Goal: Task Accomplishment & Management: Manage account settings

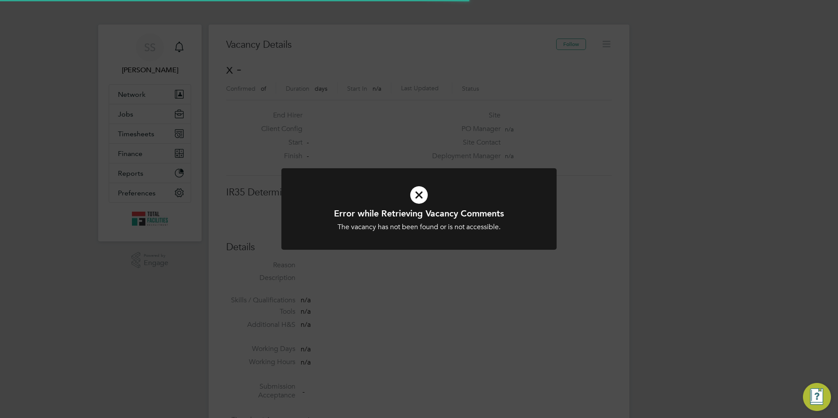
scroll to position [14, 189]
click at [377, 195] on icon at bounding box center [419, 195] width 228 height 34
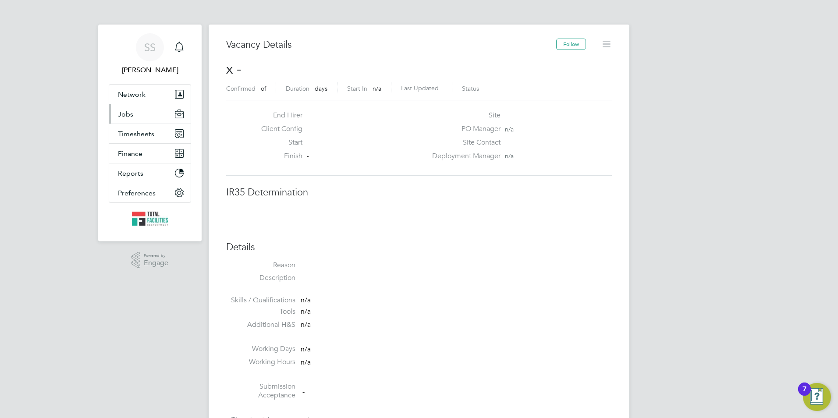
click at [131, 113] on span "Jobs" at bounding box center [125, 114] width 15 height 8
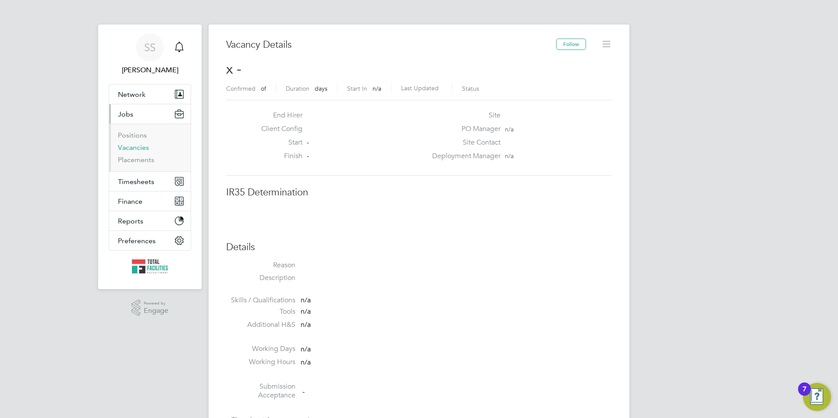
click at [135, 146] on link "Vacancies" at bounding box center [133, 147] width 31 height 8
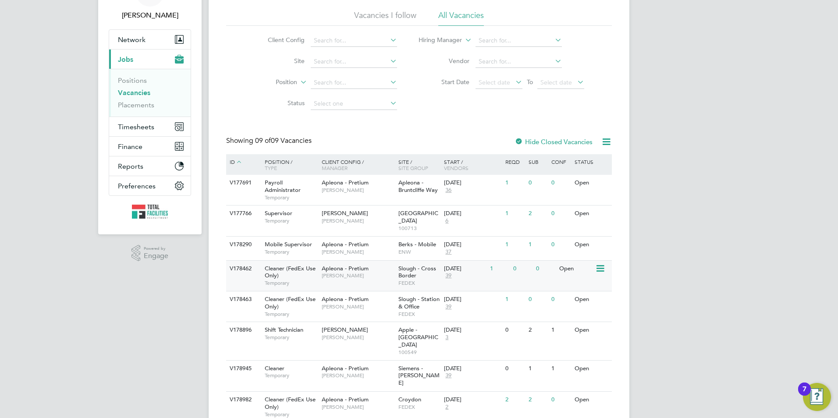
scroll to position [100, 0]
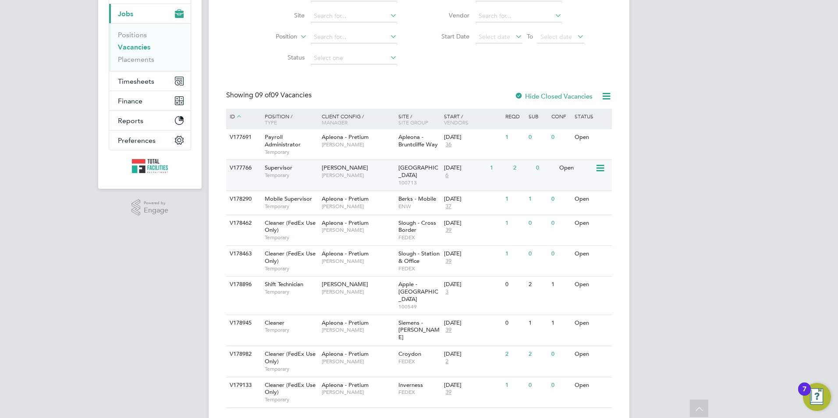
click at [312, 176] on span "Temporary" at bounding box center [291, 175] width 53 height 7
click at [400, 287] on span "Apple - [GEOGRAPHIC_DATA]" at bounding box center [418, 291] width 40 height 22
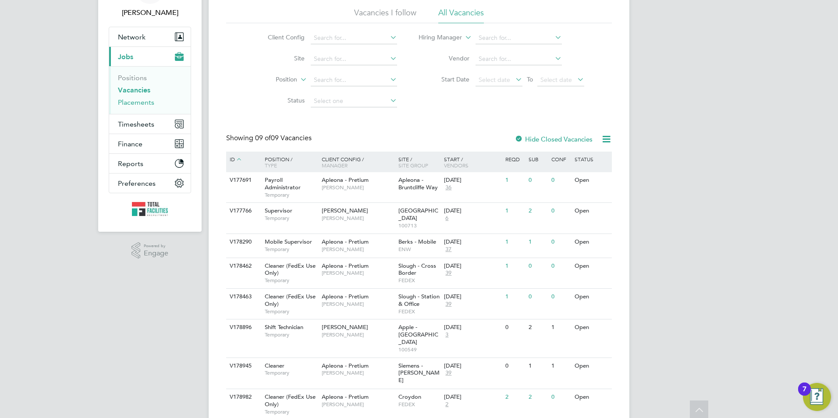
scroll to position [0, 0]
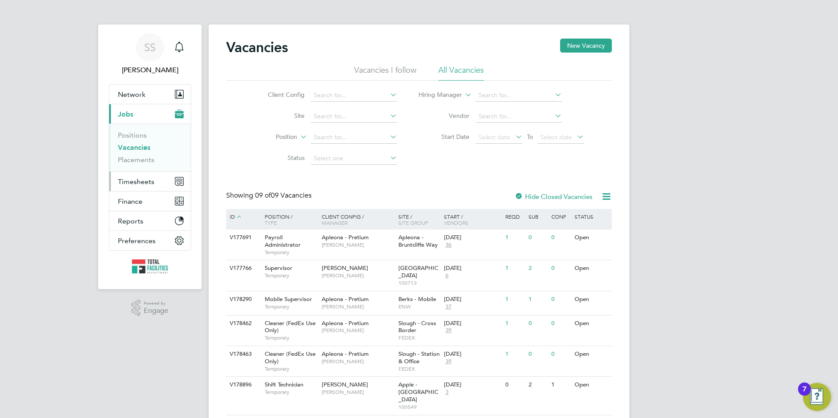
click at [125, 184] on span "Timesheets" at bounding box center [136, 181] width 36 height 8
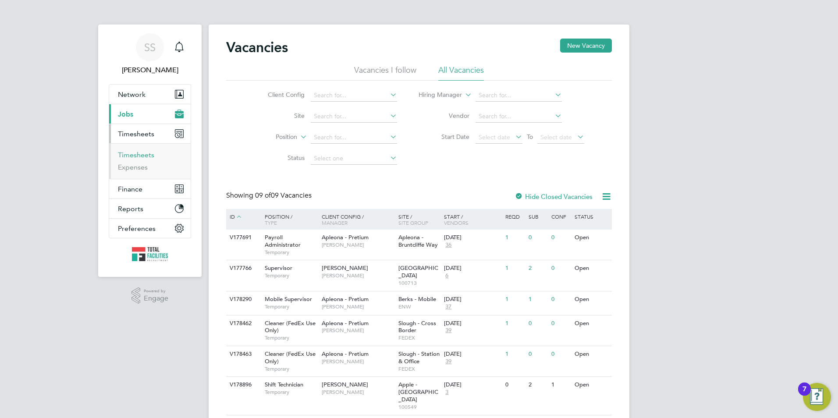
click at [137, 153] on link "Timesheets" at bounding box center [136, 155] width 36 height 8
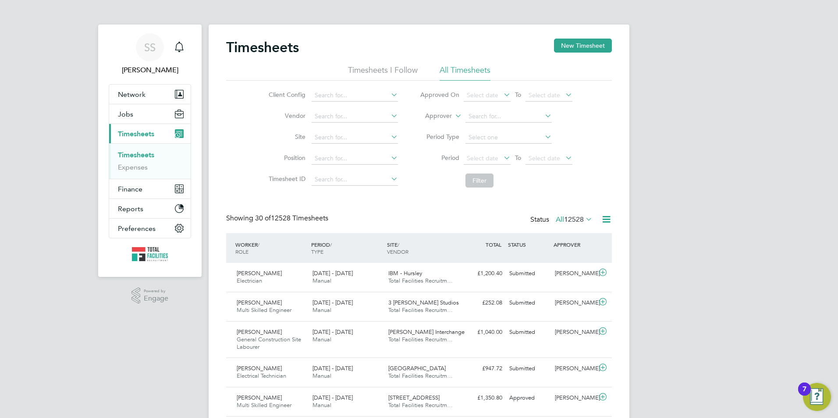
click at [320, 103] on li "Client Config" at bounding box center [332, 95] width 154 height 21
click at [319, 96] on input at bounding box center [355, 95] width 86 height 12
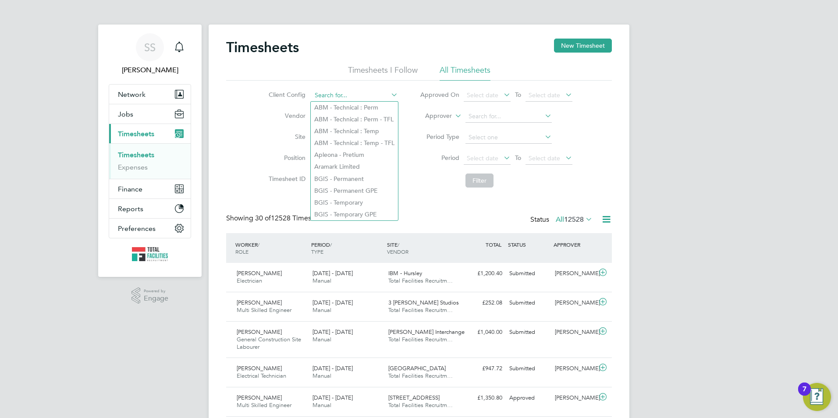
click at [320, 96] on input at bounding box center [355, 95] width 86 height 12
click at [563, 51] on button "New Timesheet" at bounding box center [583, 46] width 58 height 14
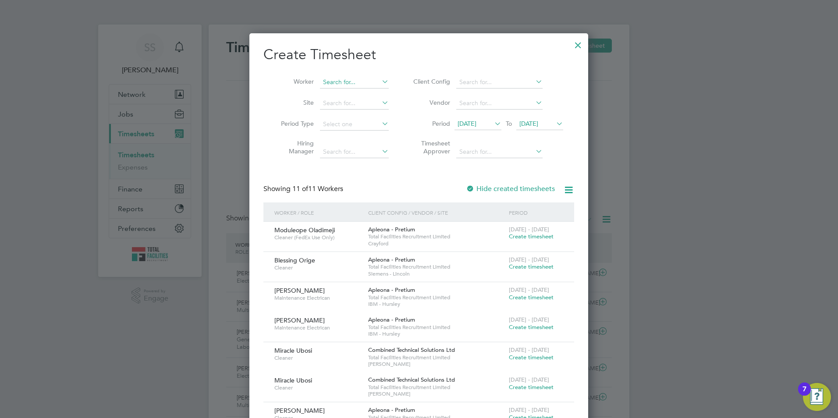
click at [326, 77] on input at bounding box center [354, 82] width 69 height 12
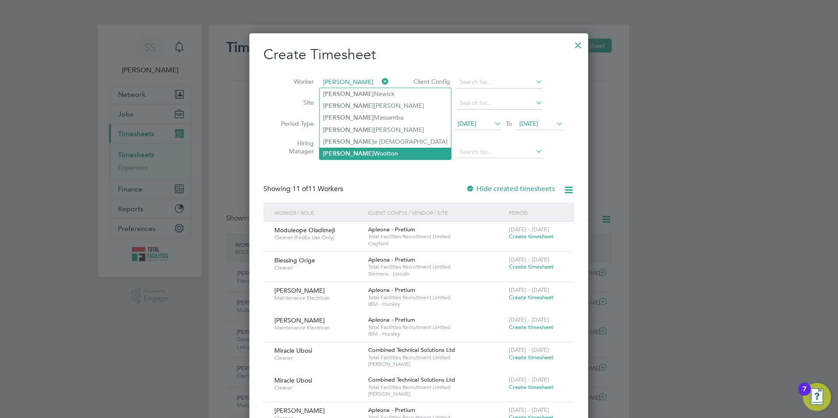
click at [342, 148] on li "Simon Wootton" at bounding box center [384, 154] width 131 height 12
type input "[PERSON_NAME]"
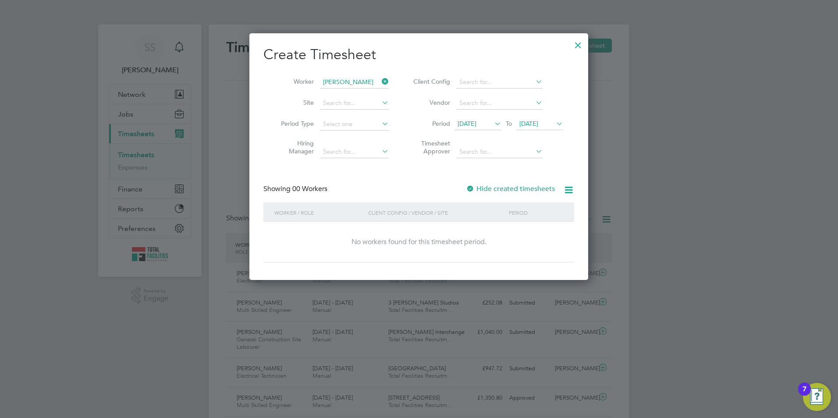
click at [538, 120] on span "[DATE]" at bounding box center [528, 124] width 19 height 8
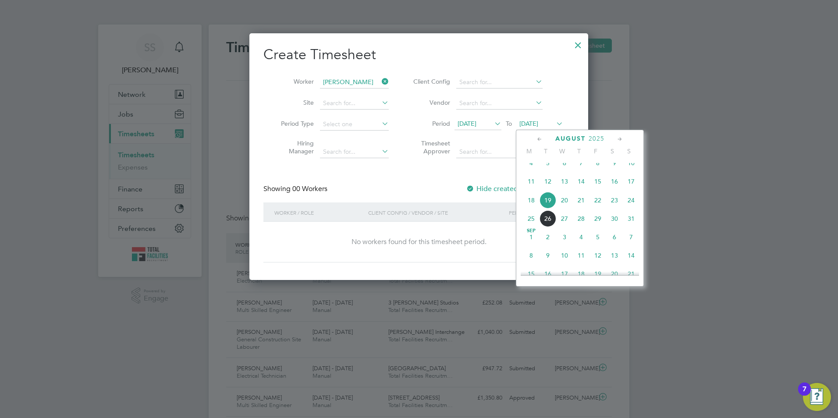
click at [606, 207] on span "23" at bounding box center [614, 200] width 17 height 17
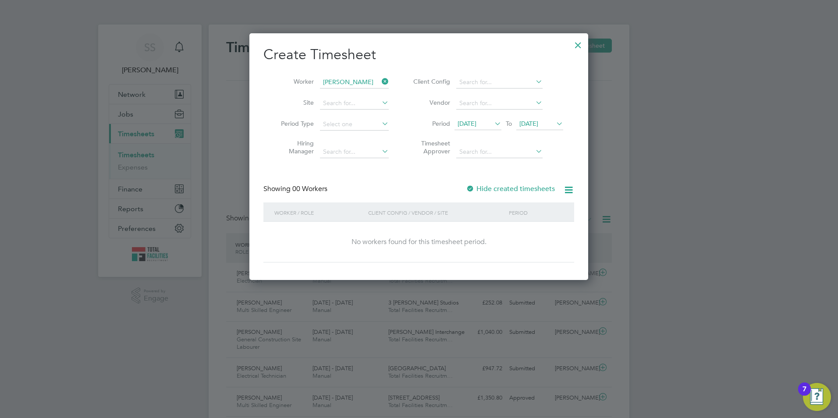
click at [472, 124] on span "[DATE]" at bounding box center [466, 124] width 19 height 8
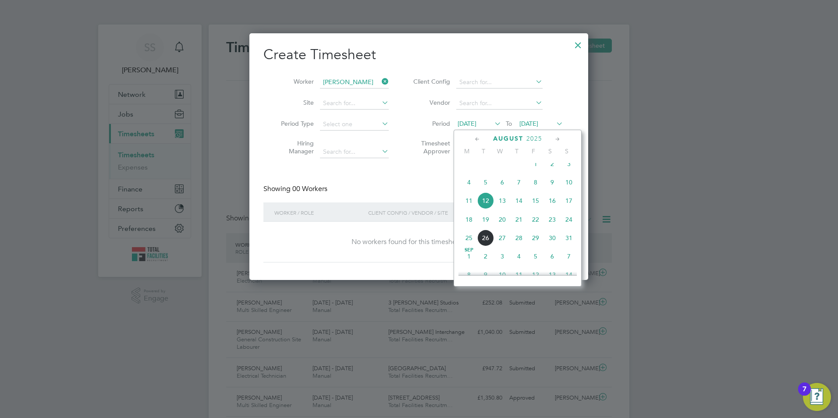
click at [470, 221] on span "18" at bounding box center [468, 219] width 17 height 17
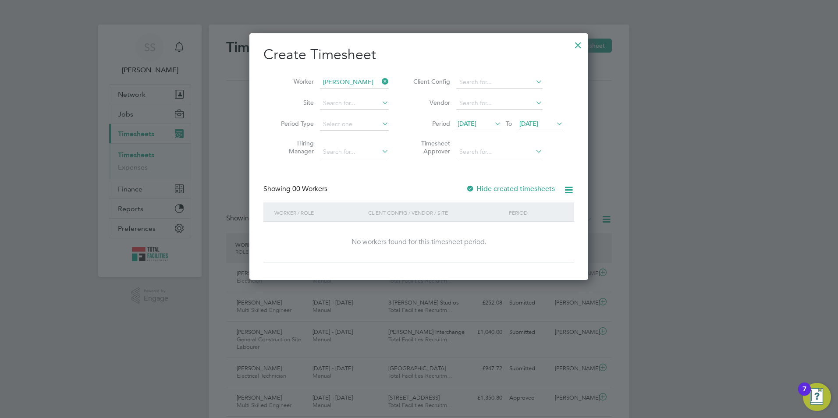
click at [471, 188] on div at bounding box center [470, 189] width 9 height 9
click at [574, 42] on div at bounding box center [578, 43] width 16 height 16
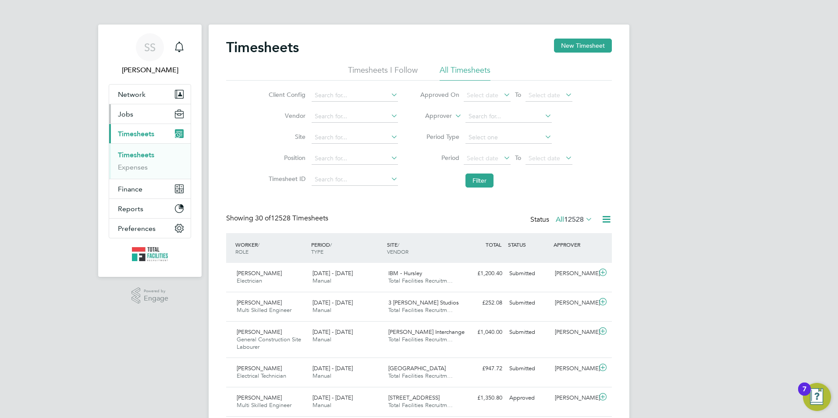
click at [128, 108] on button "Jobs" at bounding box center [149, 113] width 81 height 19
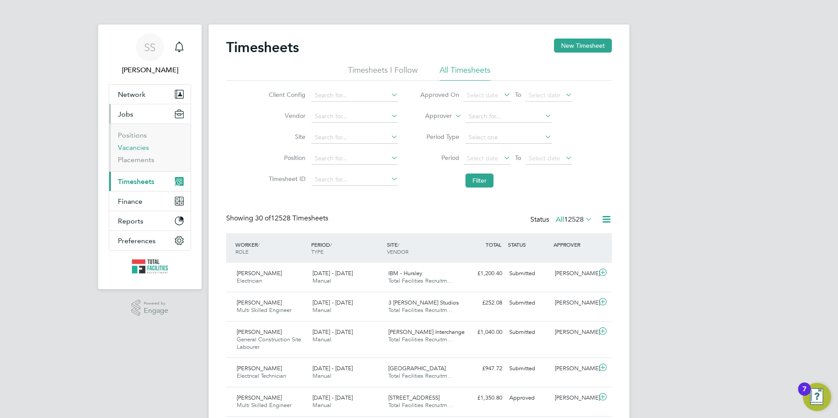
click at [134, 147] on link "Vacancies" at bounding box center [133, 147] width 31 height 8
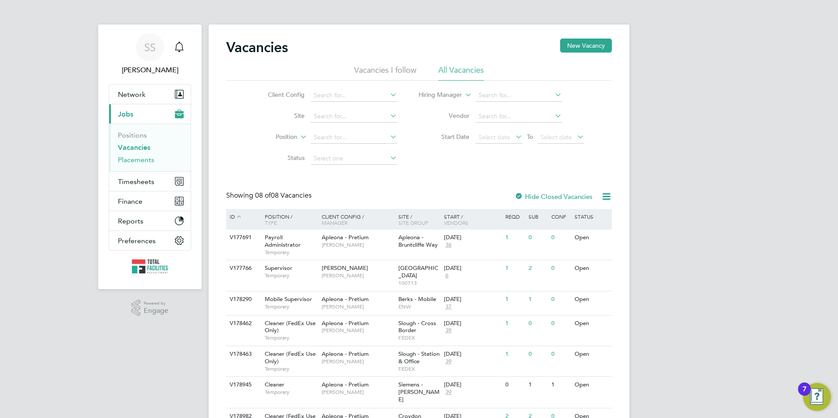
click at [124, 163] on link "Placements" at bounding box center [136, 160] width 36 height 8
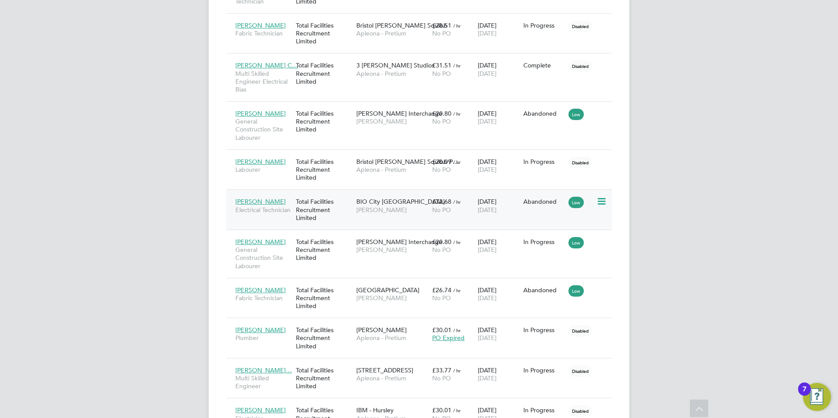
click at [351, 200] on div "Total Facilities Recruitment Limited" at bounding box center [324, 209] width 60 height 33
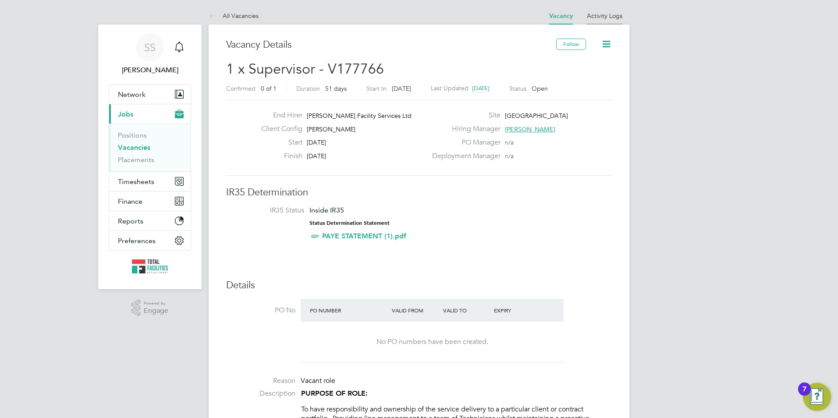
click at [606, 13] on link "Activity Logs" at bounding box center [604, 16] width 35 height 8
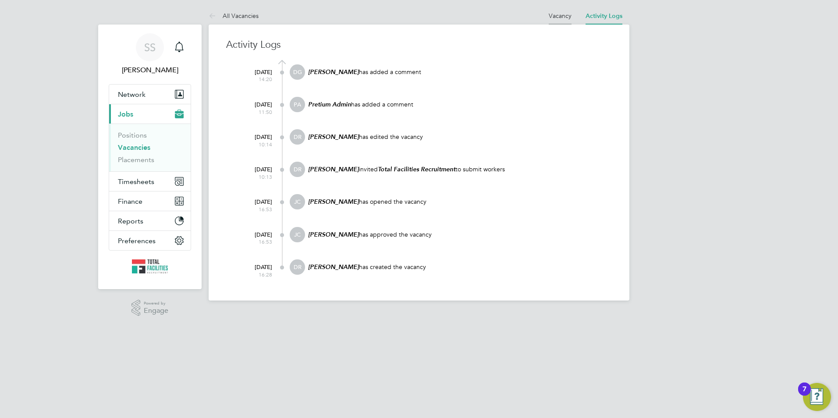
click at [563, 17] on link "Vacancy" at bounding box center [560, 16] width 23 height 8
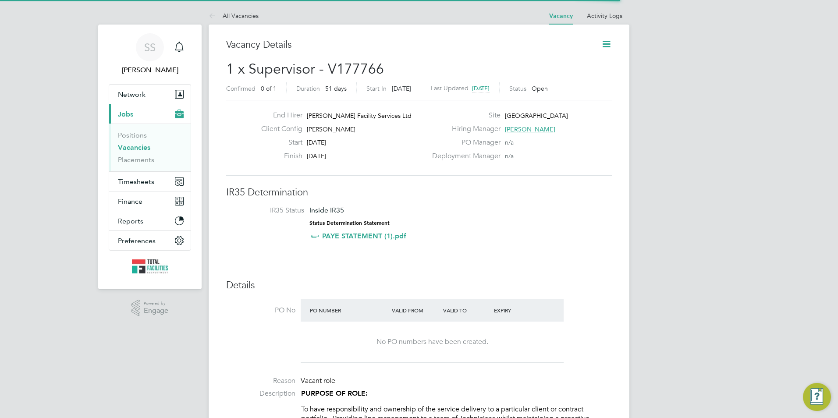
scroll to position [15, 76]
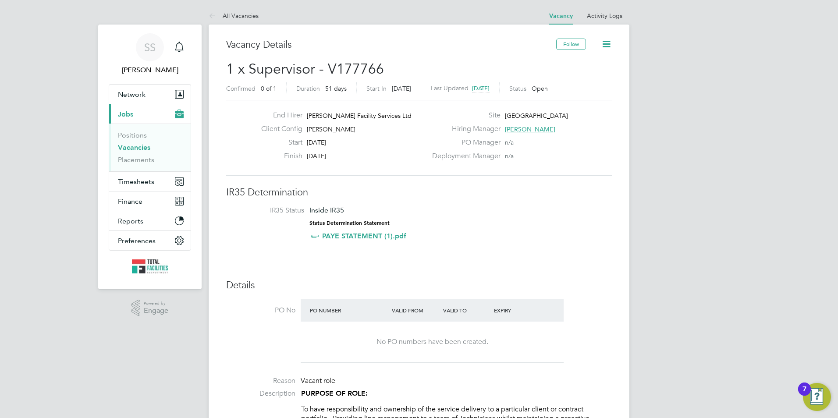
click at [606, 45] on icon at bounding box center [606, 44] width 11 height 11
click at [576, 96] on li "Followers" at bounding box center [585, 94] width 51 height 12
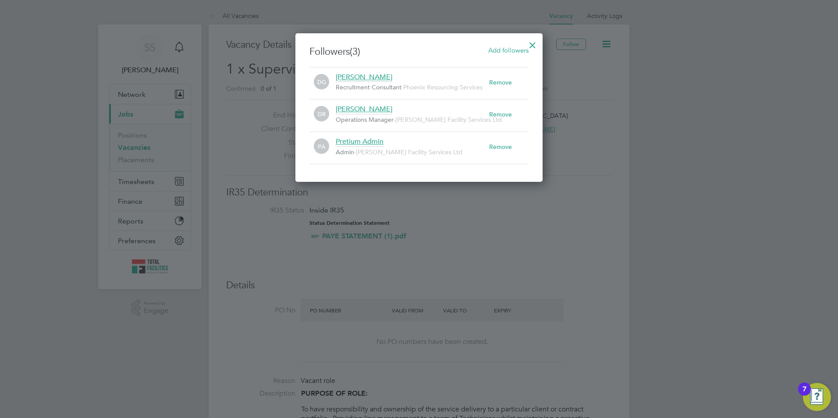
drag, startPoint x: 411, startPoint y: 17, endPoint x: 280, endPoint y: 60, distance: 138.1
click at [409, 18] on div at bounding box center [419, 209] width 838 height 418
click at [136, 151] on div at bounding box center [419, 209] width 838 height 418
drag, startPoint x: 130, startPoint y: 149, endPoint x: 558, endPoint y: 35, distance: 442.5
click at [134, 149] on div at bounding box center [419, 209] width 838 height 418
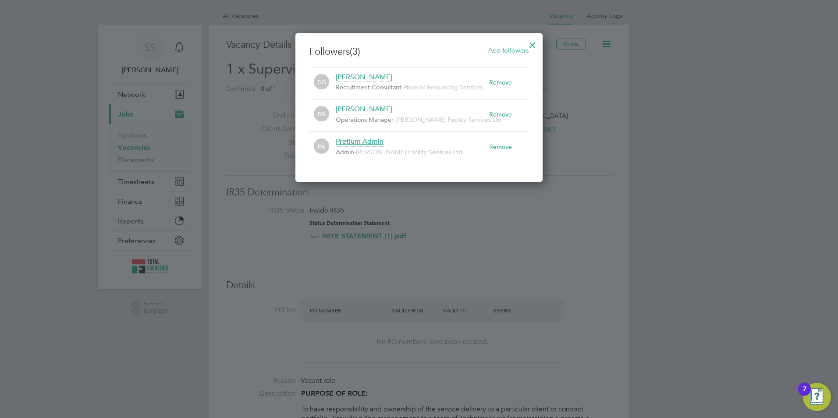
click at [533, 44] on div at bounding box center [532, 43] width 16 height 16
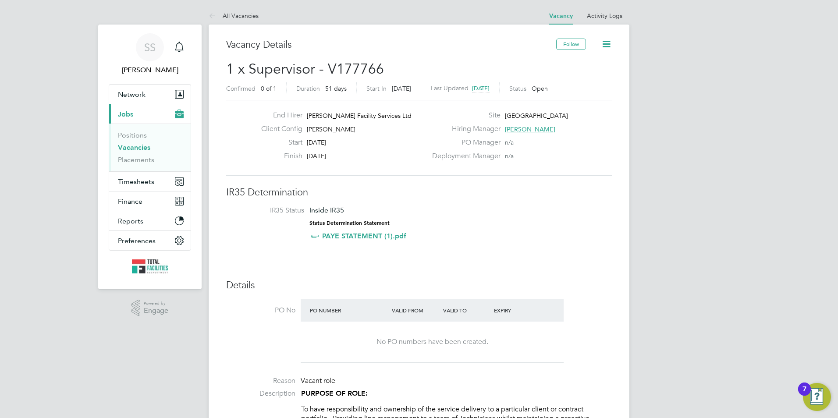
click at [125, 145] on link "Vacancies" at bounding box center [134, 147] width 32 height 8
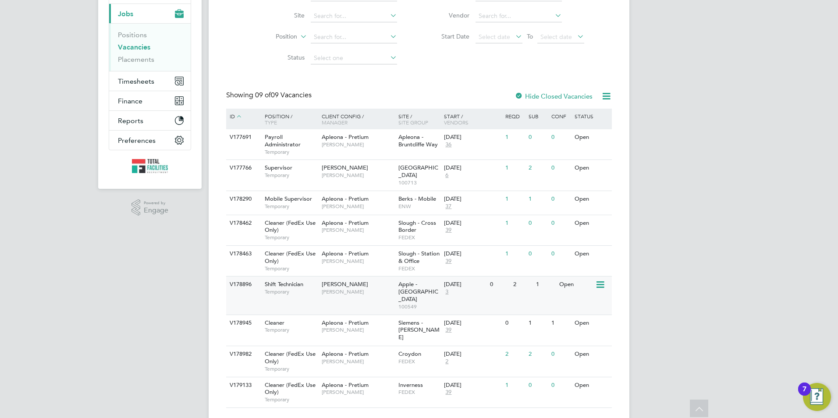
click at [277, 291] on span "Temporary" at bounding box center [291, 291] width 53 height 7
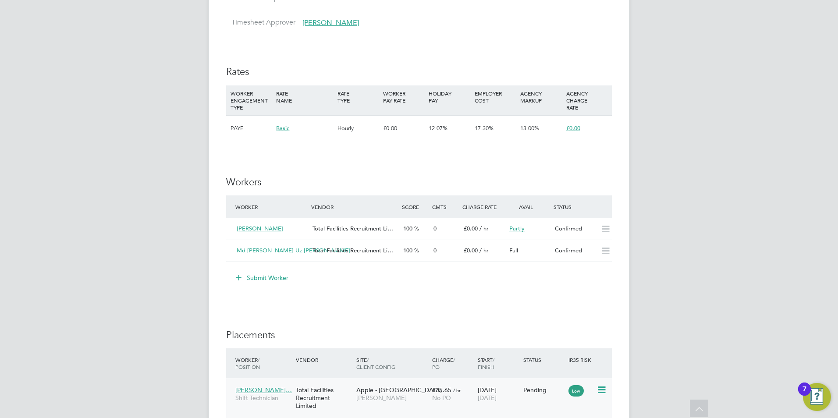
scroll to position [613, 0]
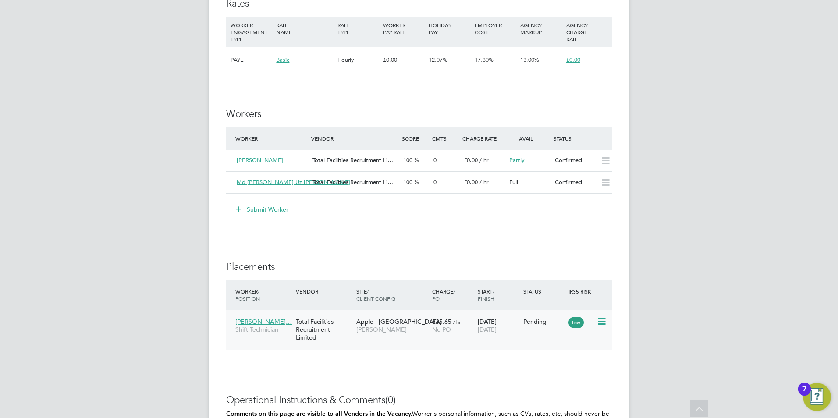
click at [602, 324] on icon at bounding box center [600, 321] width 9 height 11
click at [557, 374] on li "Start" at bounding box center [574, 375] width 62 height 12
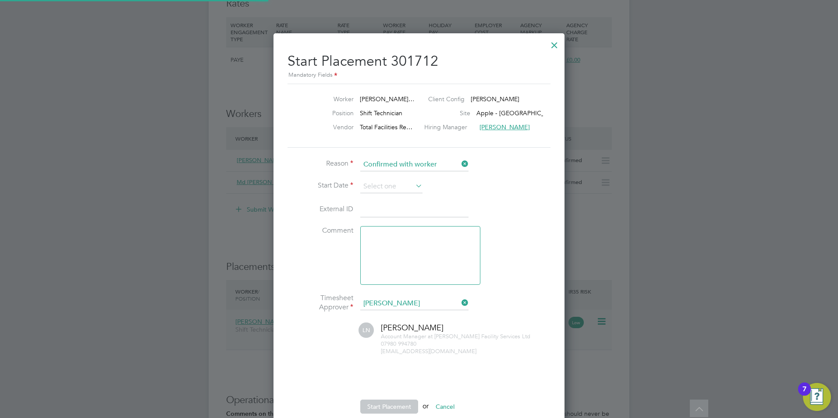
scroll to position [9, 109]
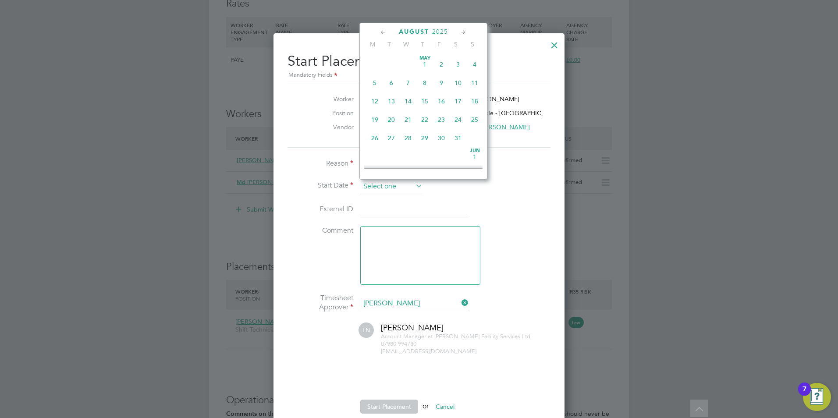
click at [374, 187] on input at bounding box center [391, 186] width 62 height 13
click at [376, 100] on span "25" at bounding box center [374, 92] width 17 height 17
type input "25 Aug 2025"
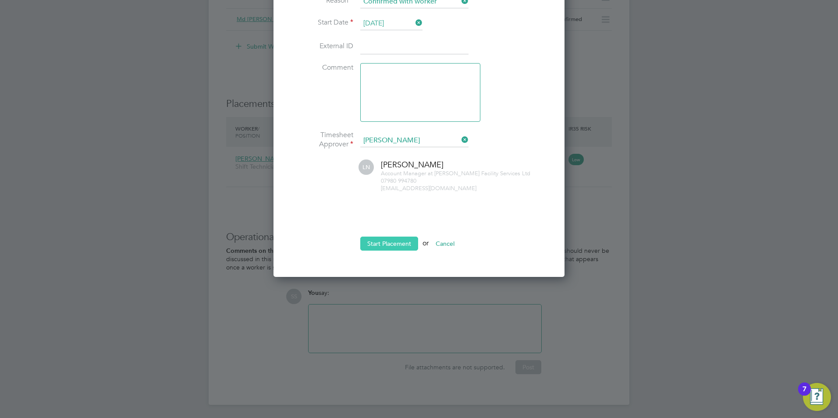
click at [379, 244] on button "Start Placement" at bounding box center [389, 244] width 58 height 14
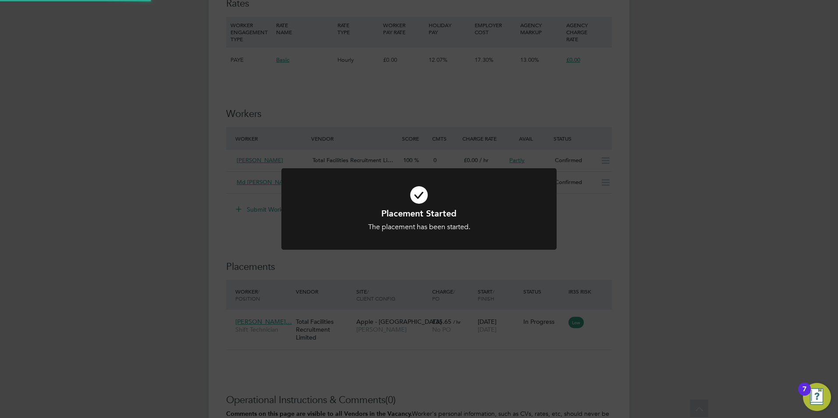
click at [425, 208] on h1 "Placement Started" at bounding box center [419, 213] width 228 height 11
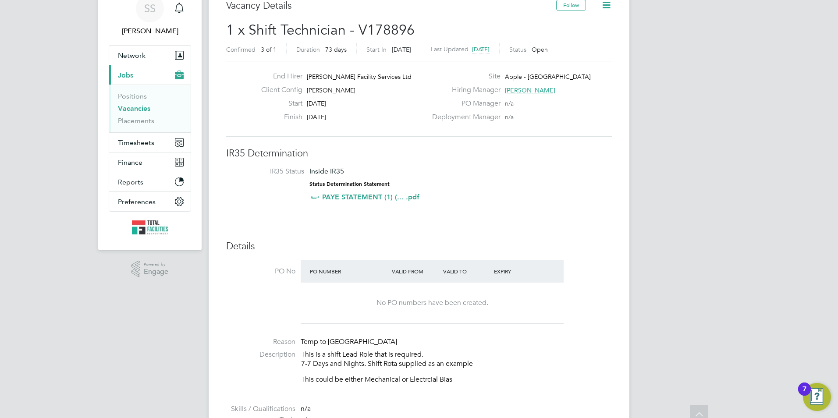
scroll to position [0, 0]
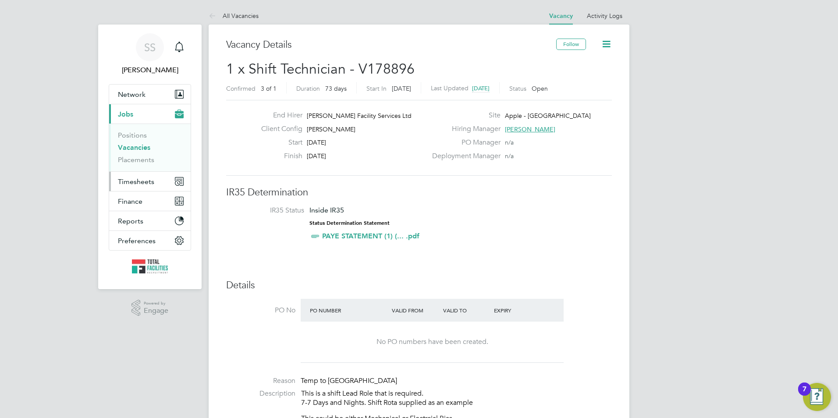
click at [131, 181] on span "Timesheets" at bounding box center [136, 181] width 36 height 8
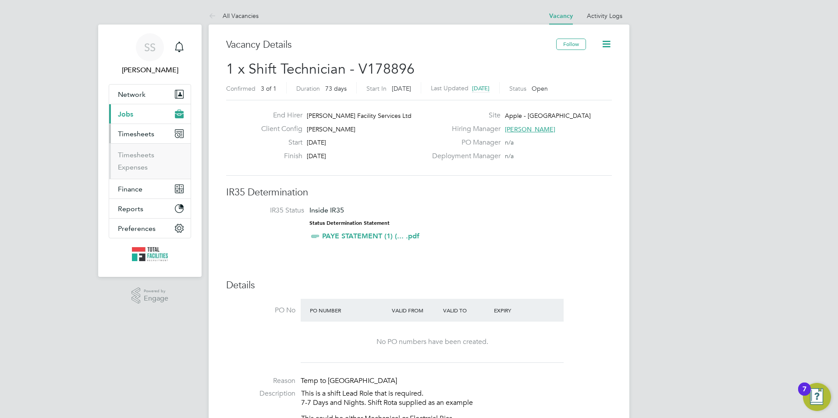
click at [131, 149] on ul "Timesheets Expenses" at bounding box center [149, 160] width 81 height 35
click at [131, 156] on link "Timesheets" at bounding box center [136, 155] width 36 height 8
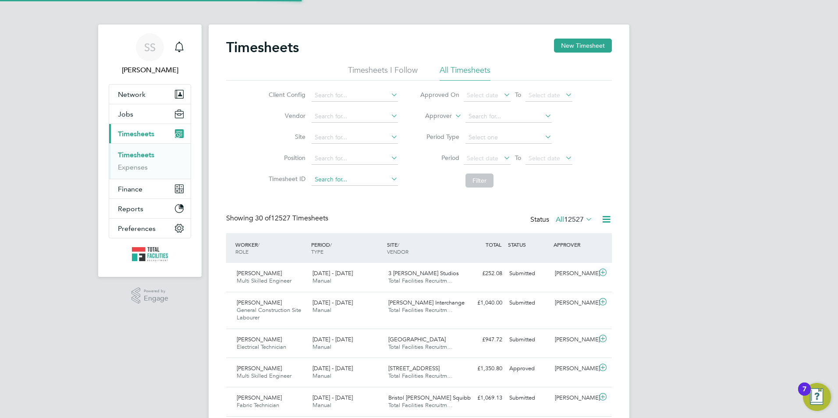
scroll to position [4, 4]
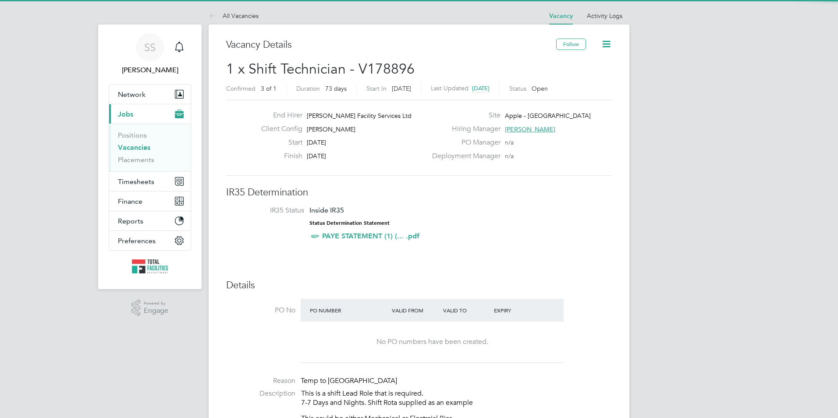
click at [609, 44] on icon at bounding box center [606, 44] width 11 height 11
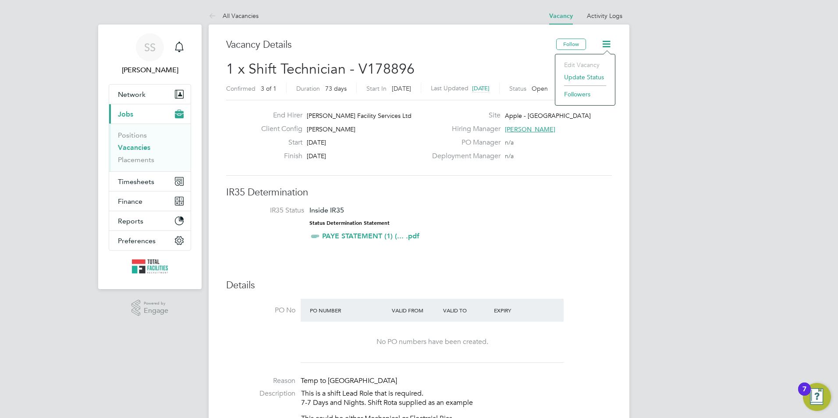
click at [577, 81] on li "Update Status" at bounding box center [585, 77] width 51 height 12
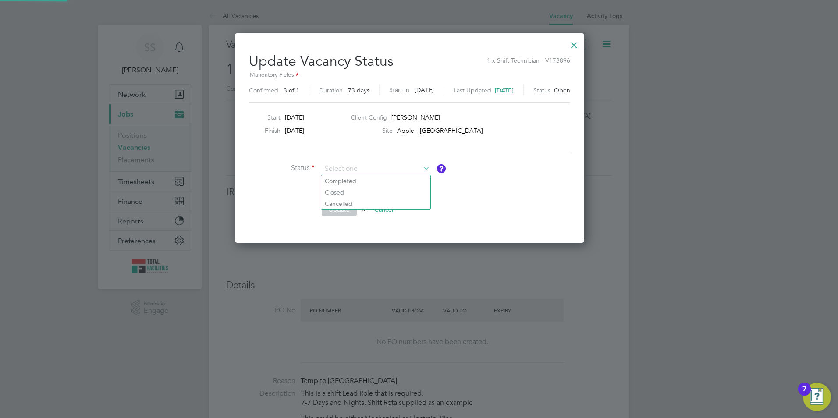
scroll to position [209, 368]
click at [360, 177] on li "Completed" at bounding box center [375, 180] width 109 height 11
type input "Completed"
click at [335, 210] on button "Update" at bounding box center [339, 209] width 35 height 14
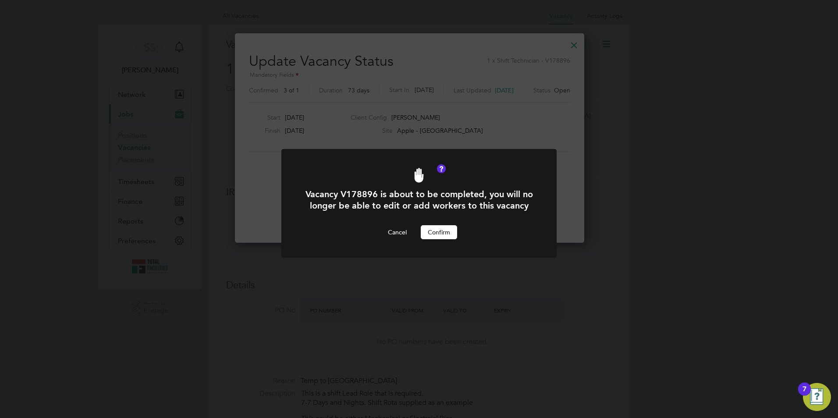
click at [440, 239] on button "Confirm" at bounding box center [439, 232] width 36 height 14
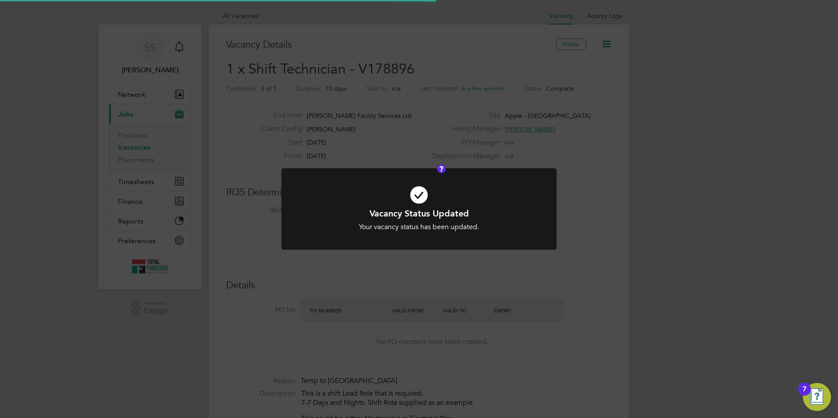
scroll to position [26, 61]
click at [471, 220] on div "Vacancy Status Updated Your vacancy status has been updated. Cancel Okay" at bounding box center [419, 220] width 228 height 24
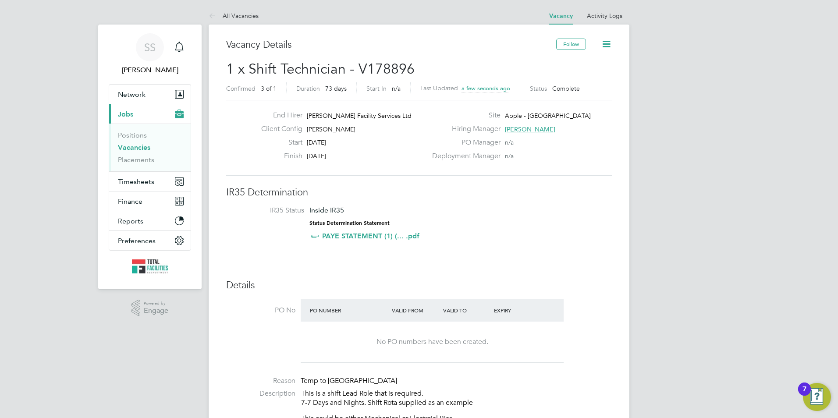
click at [139, 150] on link "Vacancies" at bounding box center [134, 147] width 32 height 8
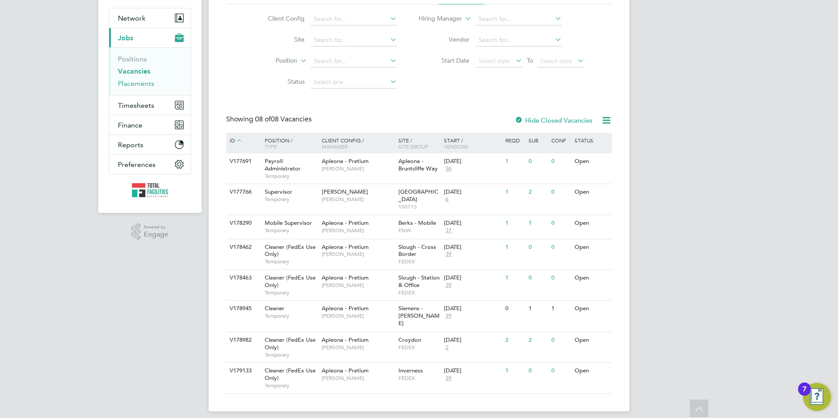
click at [135, 83] on link "Placements" at bounding box center [136, 83] width 36 height 8
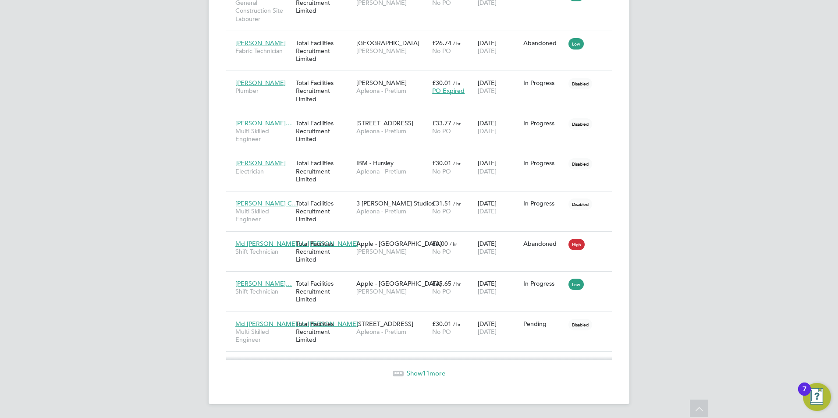
click at [423, 374] on span "11" at bounding box center [425, 373] width 7 height 8
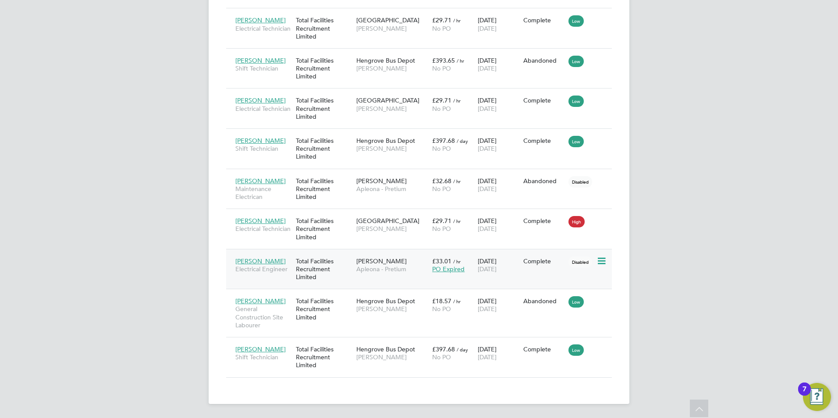
click at [397, 280] on div "Jack Carr Electrical Engineer Total Facilities Recruitment Limited Barrow Apleo…" at bounding box center [419, 269] width 386 height 40
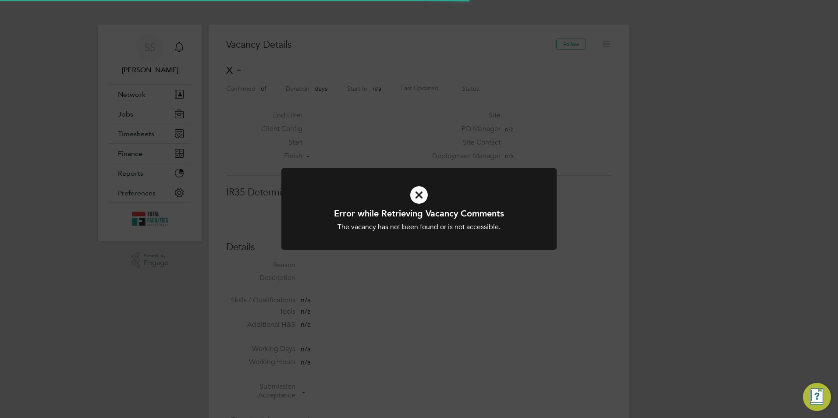
scroll to position [14, 189]
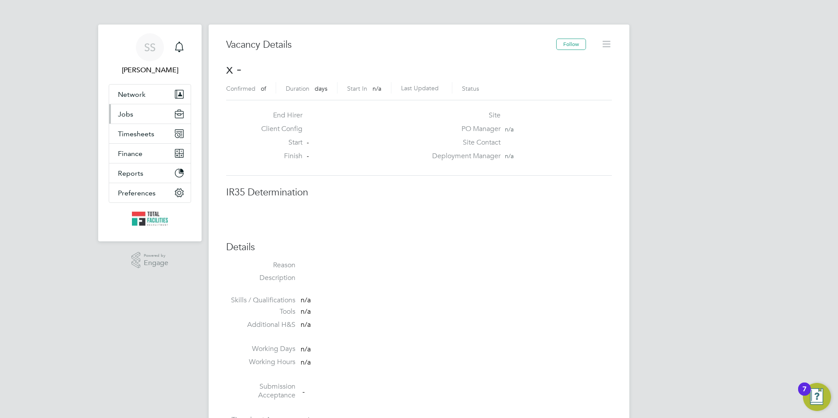
click at [158, 107] on button "Jobs" at bounding box center [149, 113] width 81 height 19
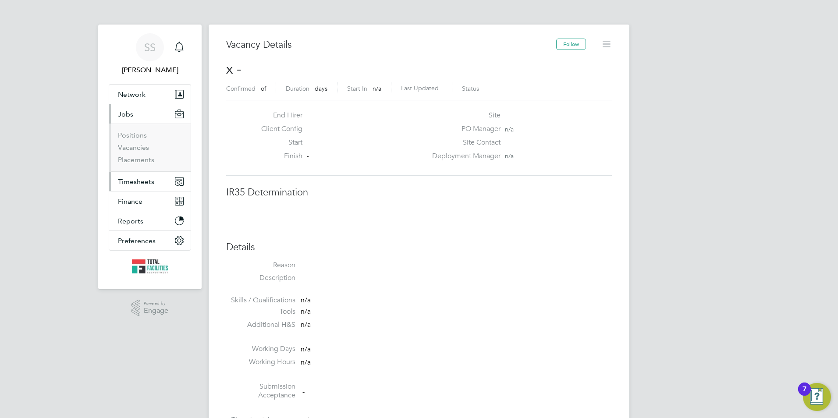
click at [126, 181] on span "Timesheets" at bounding box center [136, 181] width 36 height 8
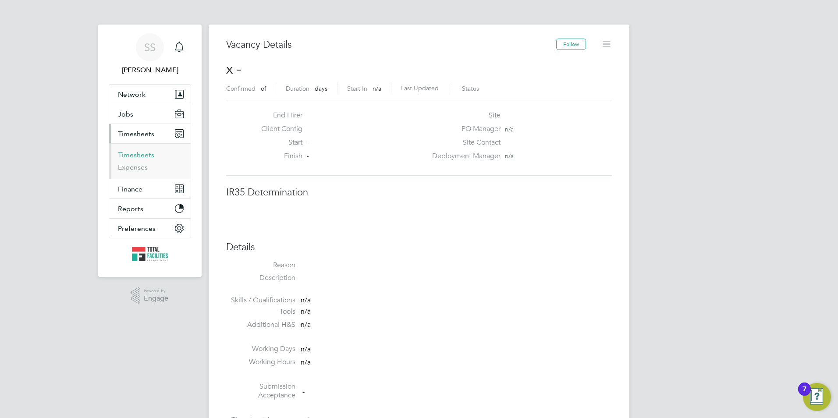
click at [131, 159] on link "Timesheets" at bounding box center [136, 155] width 36 height 8
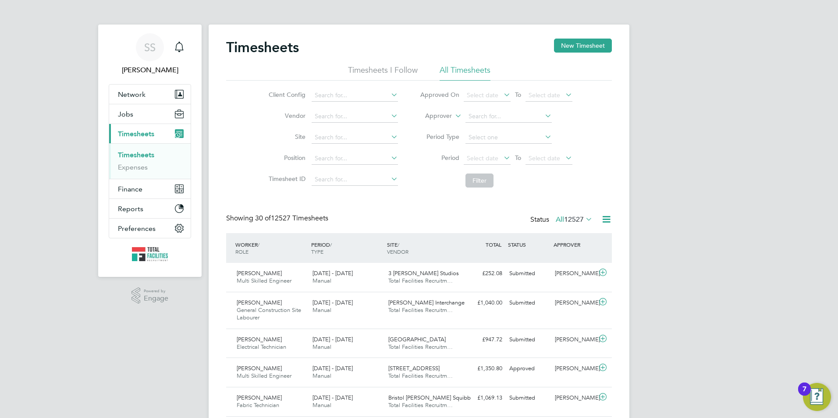
click at [567, 53] on div "Timesheets New Timesheet" at bounding box center [419, 52] width 386 height 26
click at [567, 45] on button "New Timesheet" at bounding box center [583, 46] width 58 height 14
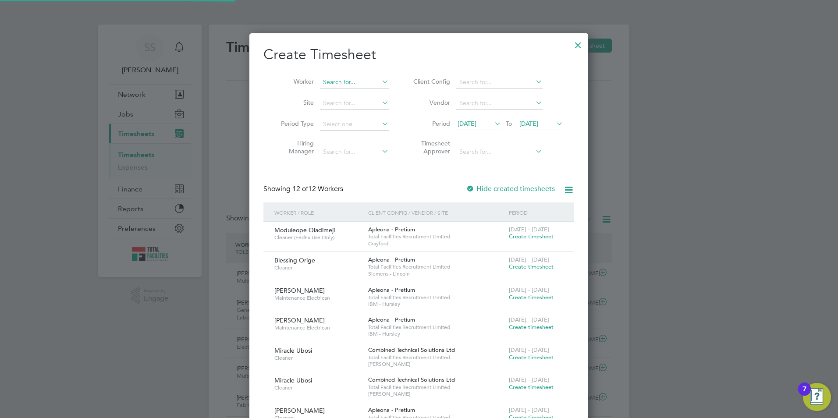
click at [336, 85] on input at bounding box center [354, 82] width 69 height 12
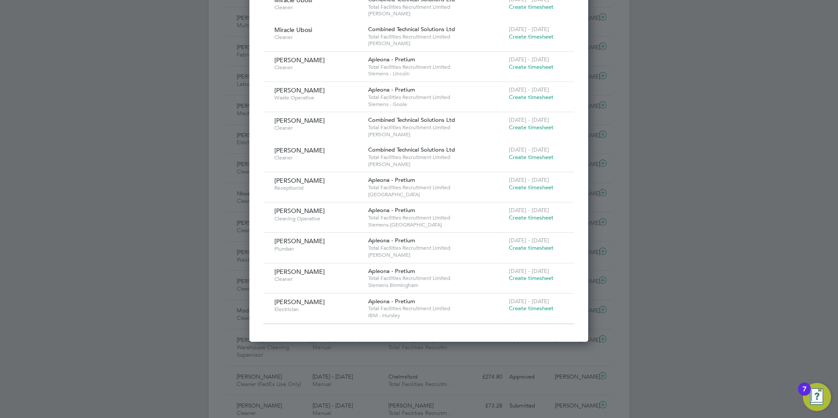
click at [521, 308] on span "Create timesheet" at bounding box center [531, 308] width 45 height 7
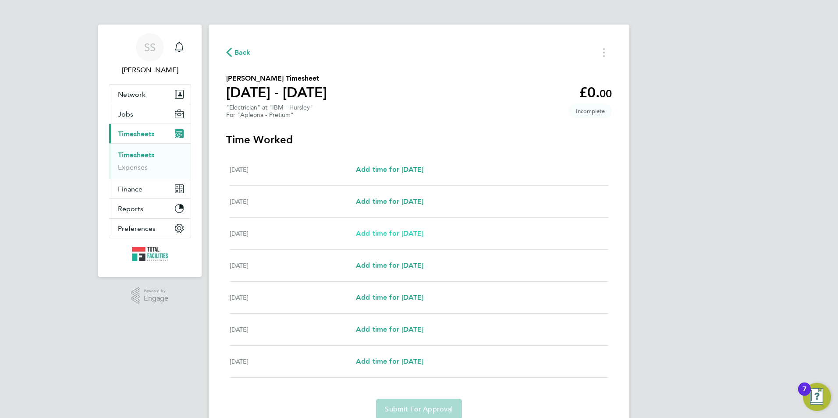
click at [388, 234] on span "Add time for [DATE]" at bounding box center [389, 233] width 67 height 8
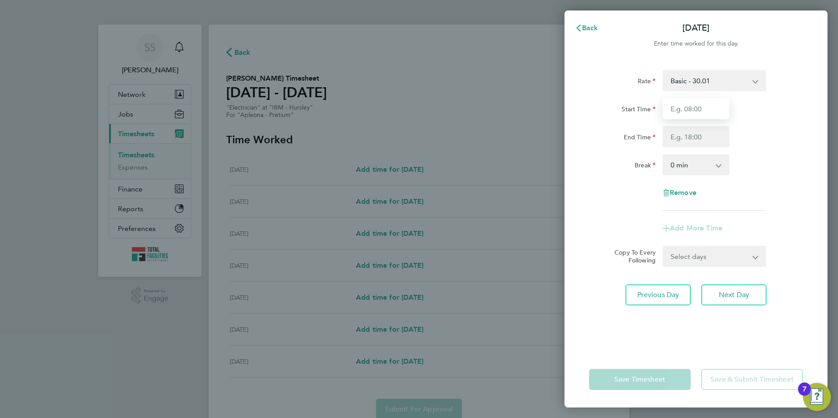
click at [671, 113] on input "Start Time" at bounding box center [695, 108] width 67 height 21
type input "08:00"
click at [671, 131] on input "End Time" at bounding box center [695, 136] width 67 height 21
type input "16:30"
click at [689, 165] on select "0 min 15 min 30 min 45 min 60 min 75 min 90 min" at bounding box center [690, 164] width 54 height 19
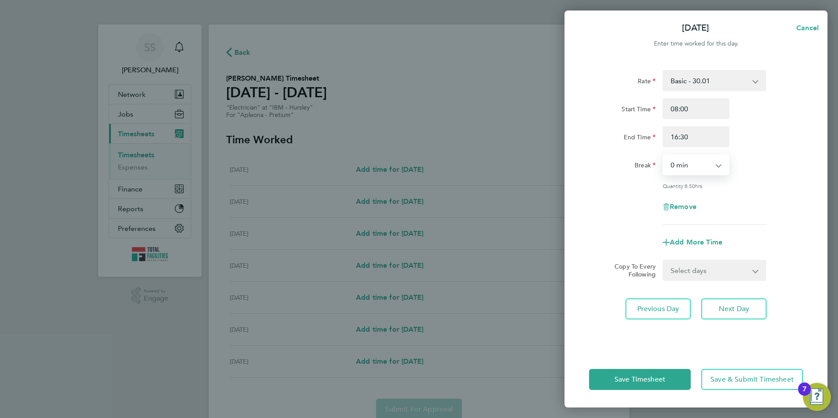
select select "30"
click at [663, 155] on select "0 min 15 min 30 min 45 min 60 min 75 min 90 min" at bounding box center [690, 164] width 54 height 19
click at [586, 194] on div "Rate Basic - 30.01 Start Time 08:00 End Time 16:30 Break 0 min 15 min 30 min 45…" at bounding box center [695, 206] width 263 height 292
click at [687, 274] on select "Select days Day Tuesday Wednesday Thursday Friday" at bounding box center [709, 270] width 92 height 19
select select "DAY"
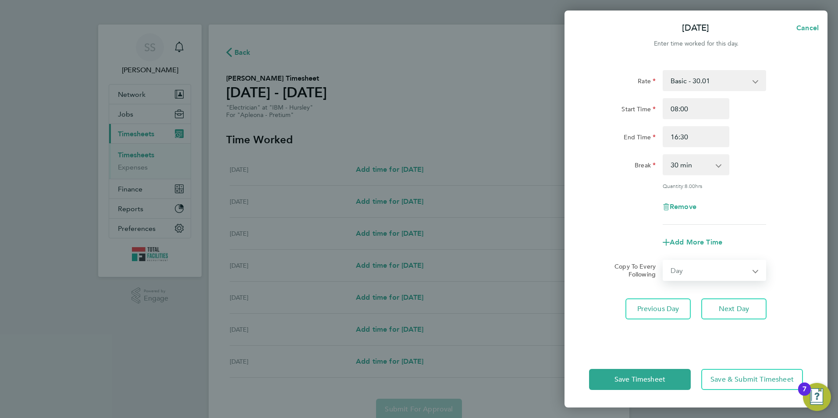
click at [663, 261] on select "Select days Day Tuesday Wednesday Thursday Friday" at bounding box center [709, 270] width 92 height 19
select select "2025-08-22"
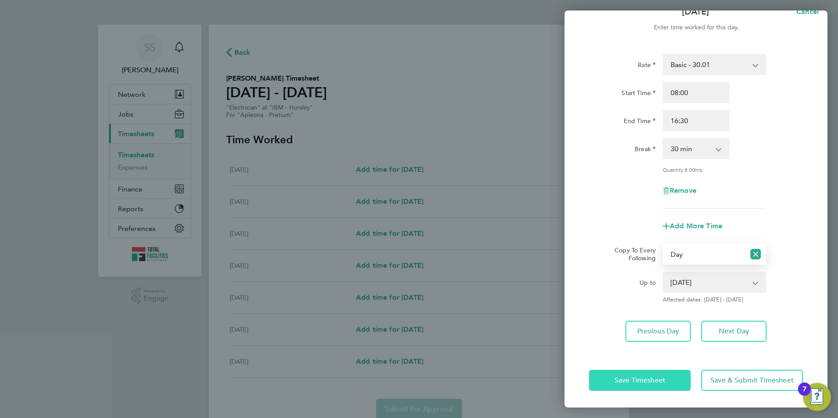
click at [643, 377] on span "Save Timesheet" at bounding box center [639, 380] width 51 height 9
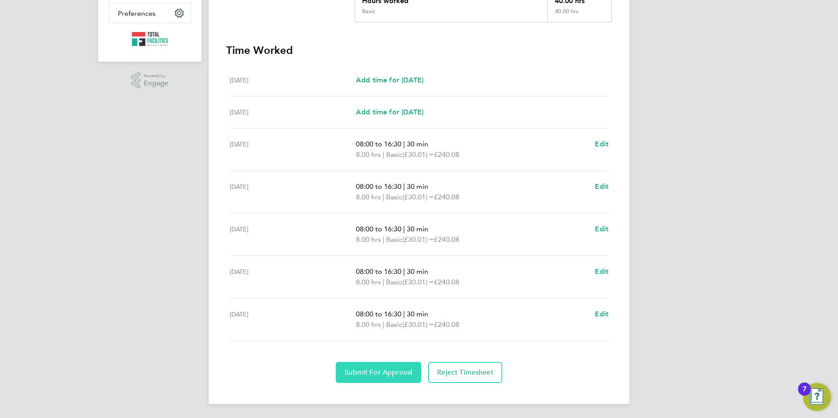
click at [361, 375] on span "Submit For Approval" at bounding box center [378, 372] width 68 height 9
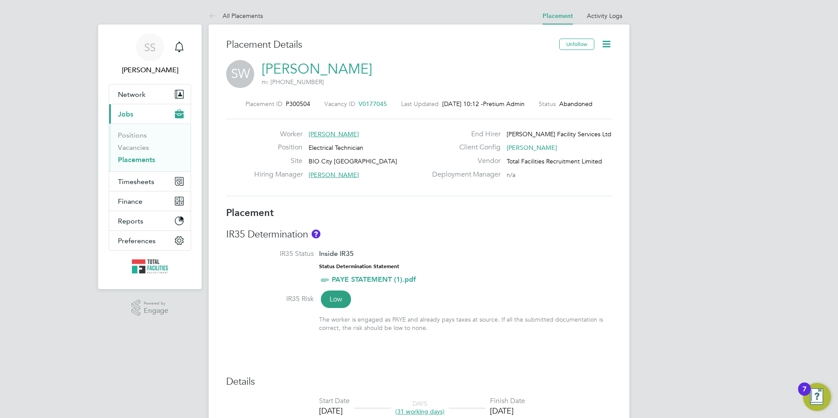
click at [609, 43] on icon at bounding box center [606, 44] width 11 height 11
click at [400, 182] on div "Hiring Manager Joe Knight" at bounding box center [340, 177] width 173 height 14
click at [610, 45] on icon at bounding box center [606, 44] width 11 height 11
click at [552, 129] on li "Revert" at bounding box center [579, 131] width 64 height 12
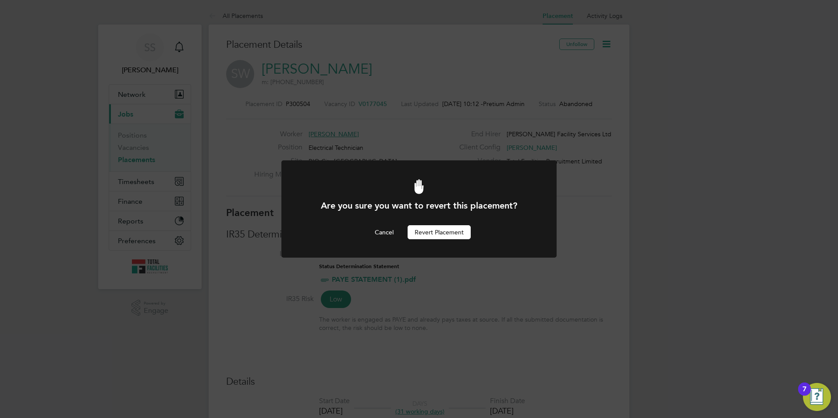
click at [429, 240] on div at bounding box center [418, 208] width 275 height 97
click at [429, 227] on button "Revert Placement" at bounding box center [438, 232] width 63 height 14
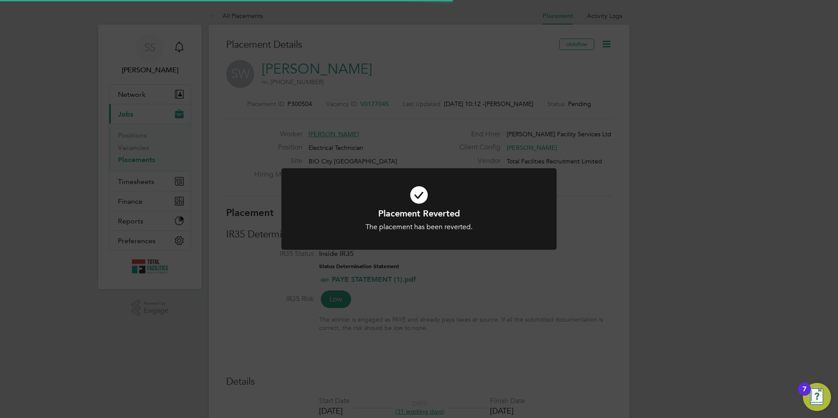
click at [438, 213] on h1 "Placement Reverted" at bounding box center [419, 213] width 228 height 11
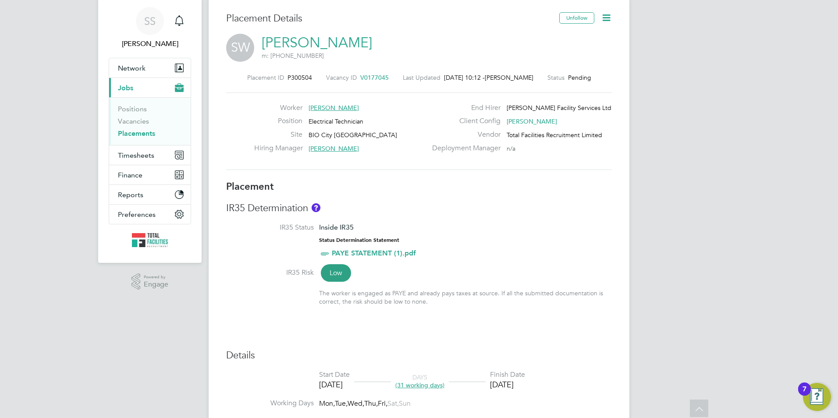
click at [344, 249] on link "PAYE STATEMENT (1).pdf" at bounding box center [374, 253] width 84 height 8
click at [295, 38] on link "[PERSON_NAME]" at bounding box center [317, 42] width 110 height 17
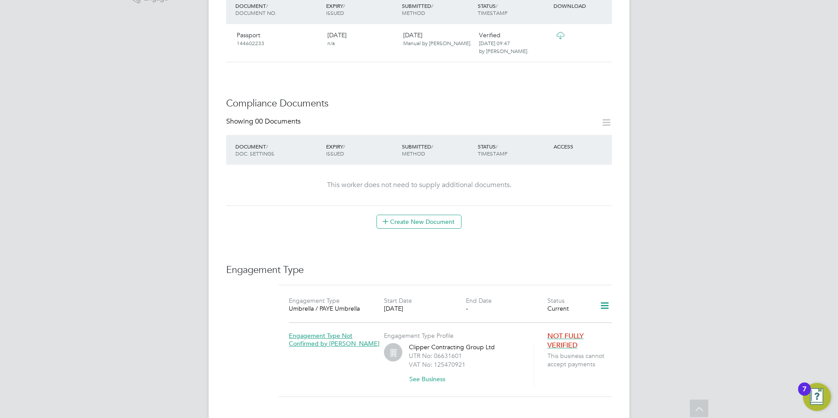
scroll to position [372, 0]
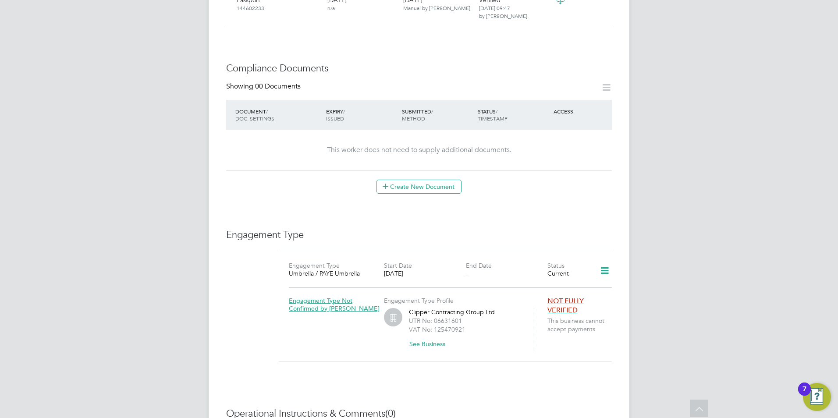
click at [609, 263] on icon at bounding box center [604, 271] width 15 height 20
click at [416, 229] on h3 "Engagement Type" at bounding box center [419, 235] width 386 height 13
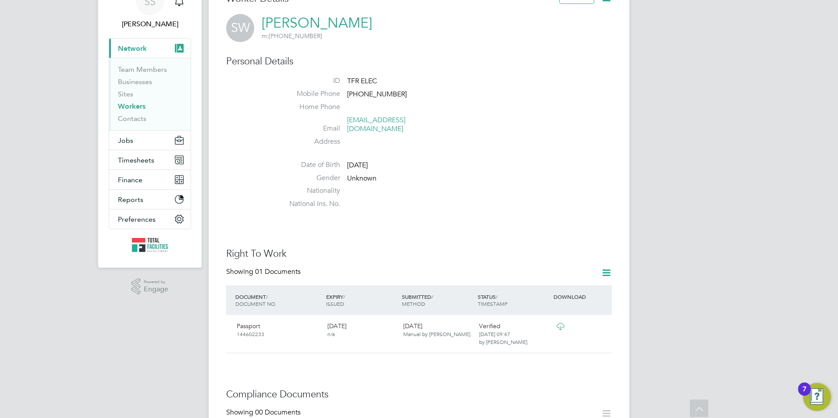
scroll to position [0, 0]
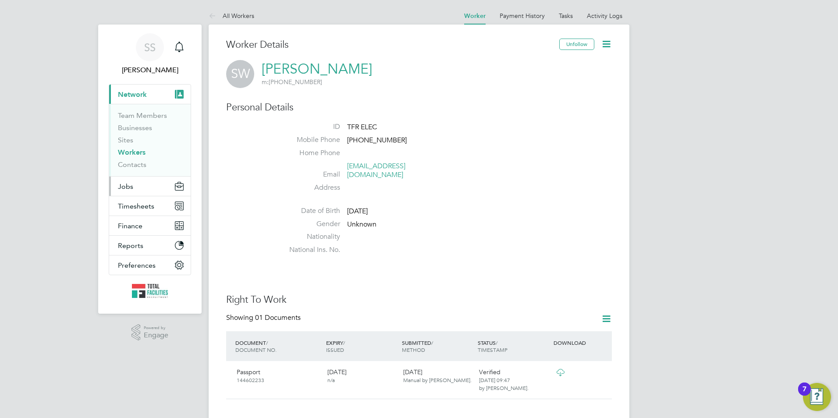
click at [134, 186] on button "Jobs" at bounding box center [149, 186] width 81 height 19
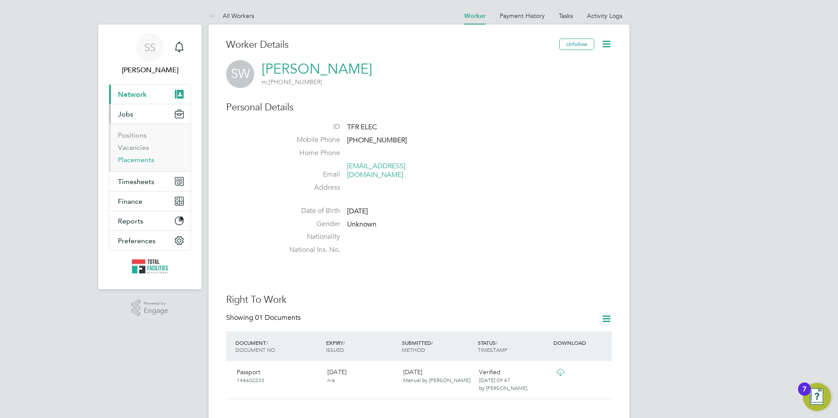
click at [138, 159] on link "Placements" at bounding box center [136, 160] width 36 height 8
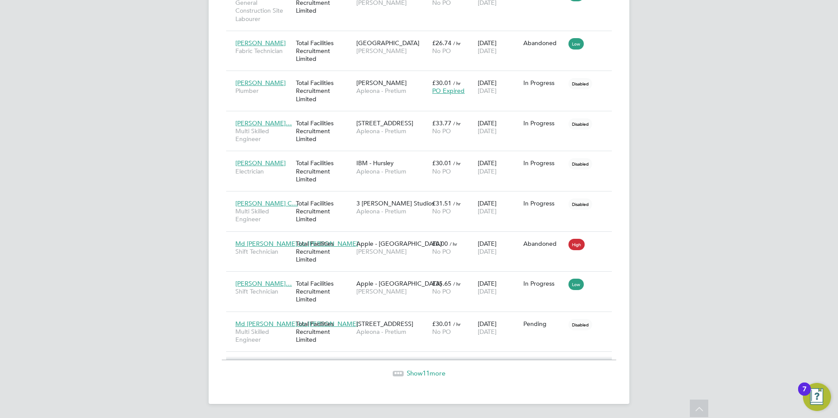
click at [411, 370] on span "Show 11 more" at bounding box center [426, 373] width 39 height 8
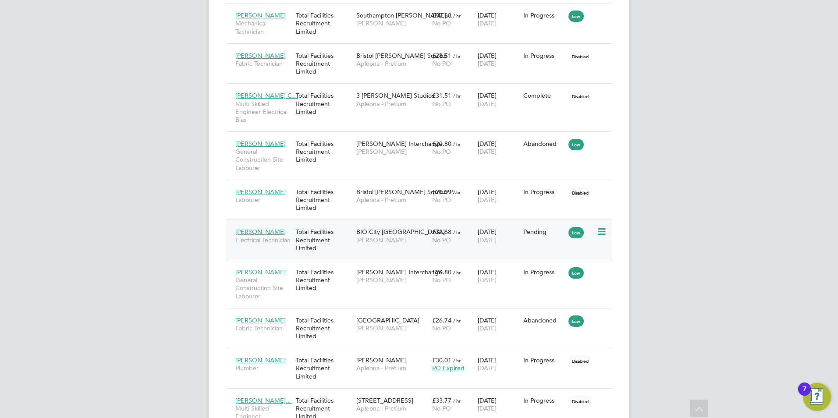
click at [400, 234] on span "BIO City [GEOGRAPHIC_DATA]" at bounding box center [400, 232] width 89 height 8
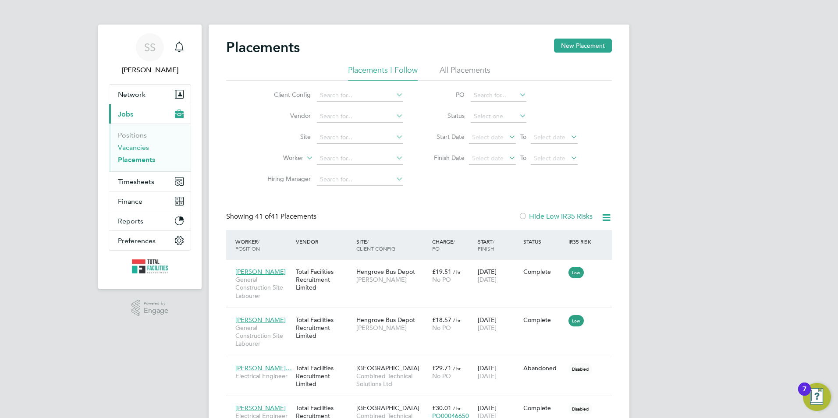
click at [125, 145] on link "Vacancies" at bounding box center [133, 147] width 31 height 8
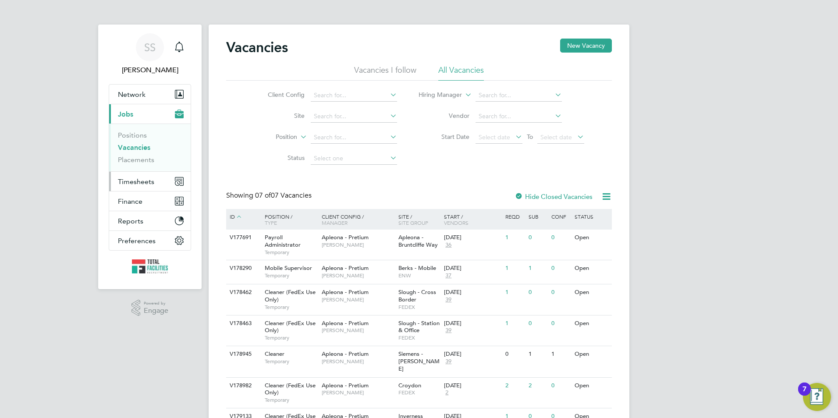
click at [131, 179] on span "Timesheets" at bounding box center [136, 181] width 36 height 8
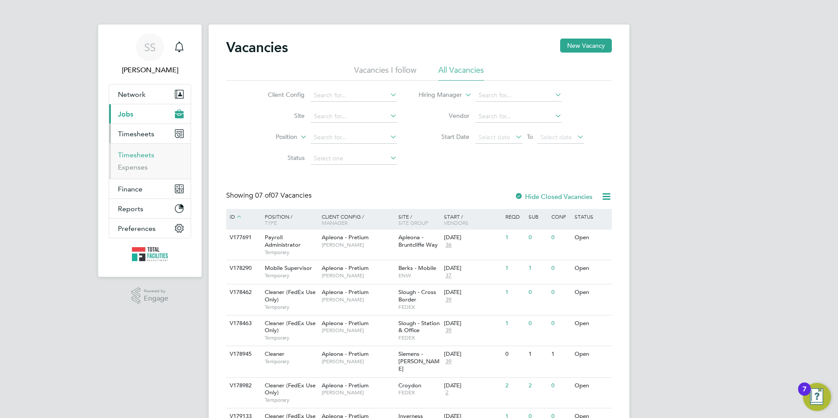
click at [143, 155] on link "Timesheets" at bounding box center [136, 155] width 36 height 8
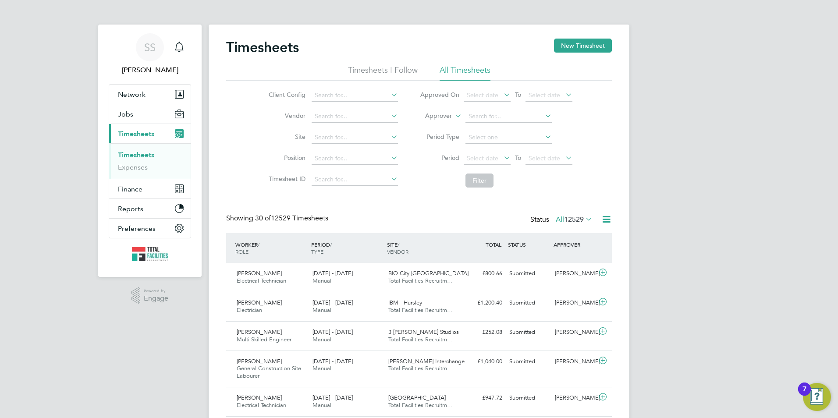
scroll to position [22, 76]
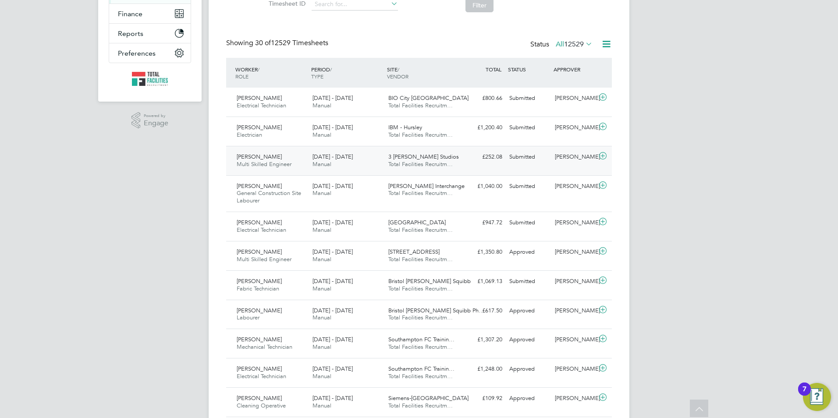
click at [418, 163] on span "Total Facilities Recruitm…" at bounding box center [420, 163] width 64 height 7
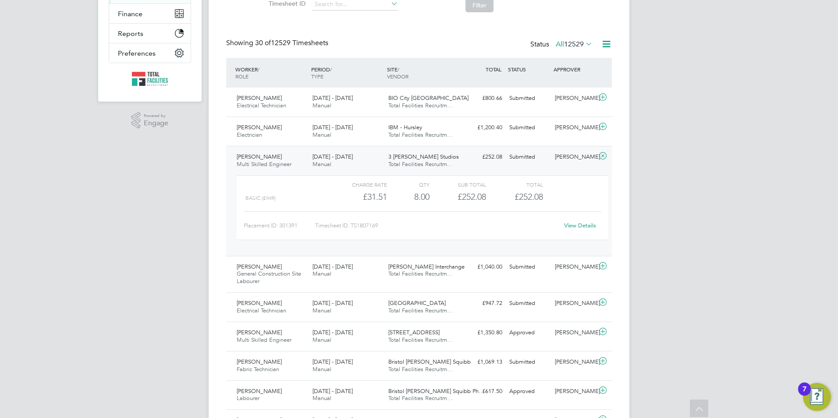
click at [586, 224] on link "View Details" at bounding box center [580, 225] width 32 height 7
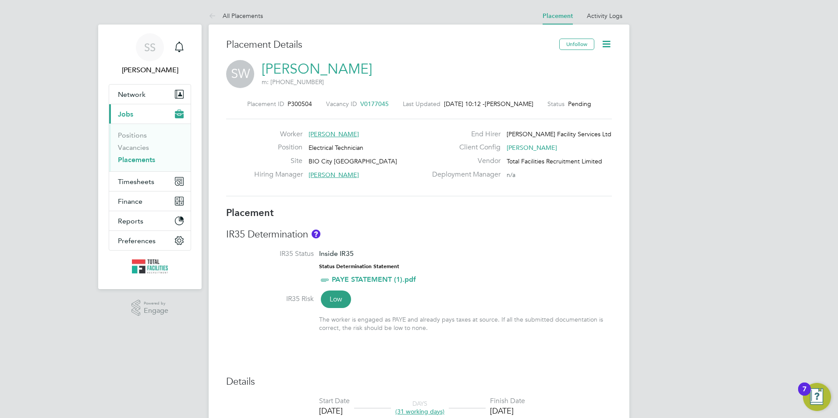
click at [607, 49] on icon at bounding box center [606, 44] width 11 height 11
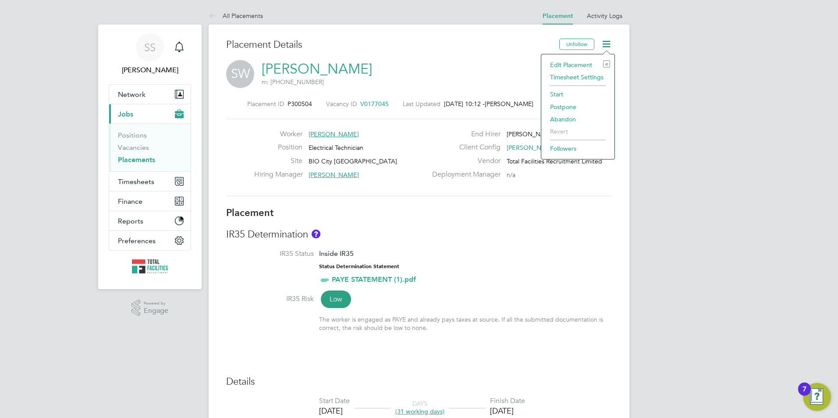
click at [553, 94] on li "Start" at bounding box center [577, 94] width 64 height 12
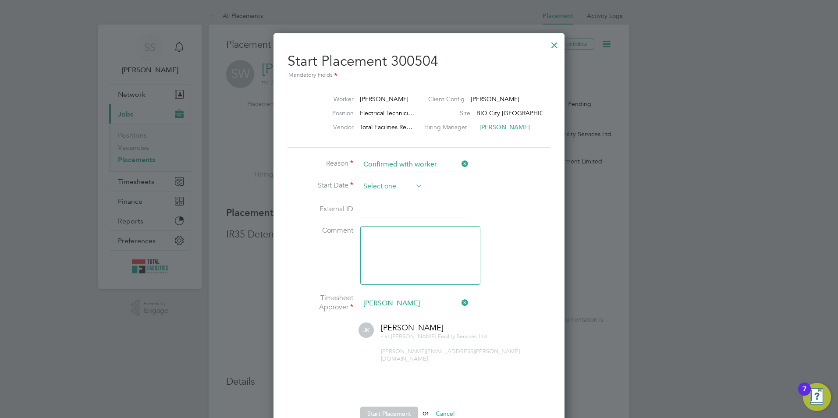
click at [376, 186] on input at bounding box center [391, 186] width 62 height 13
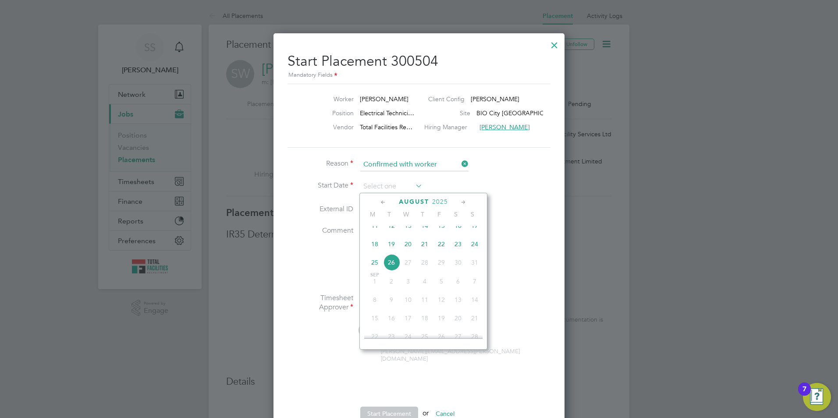
click at [377, 251] on span "18" at bounding box center [374, 244] width 17 height 17
type input "[DATE]"
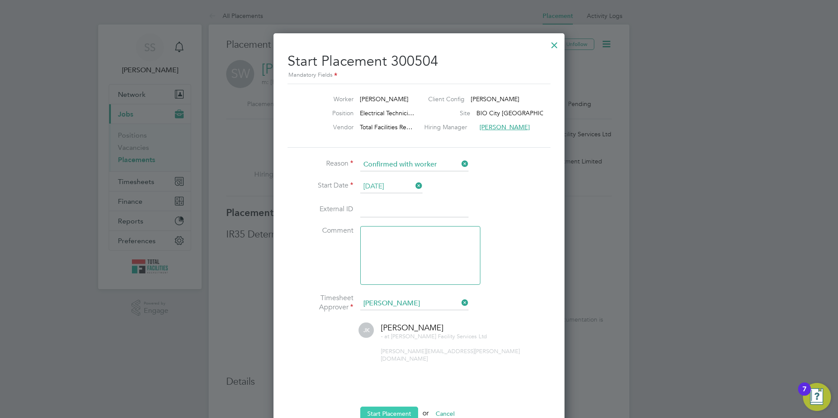
click at [393, 407] on button "Start Placement" at bounding box center [389, 414] width 58 height 14
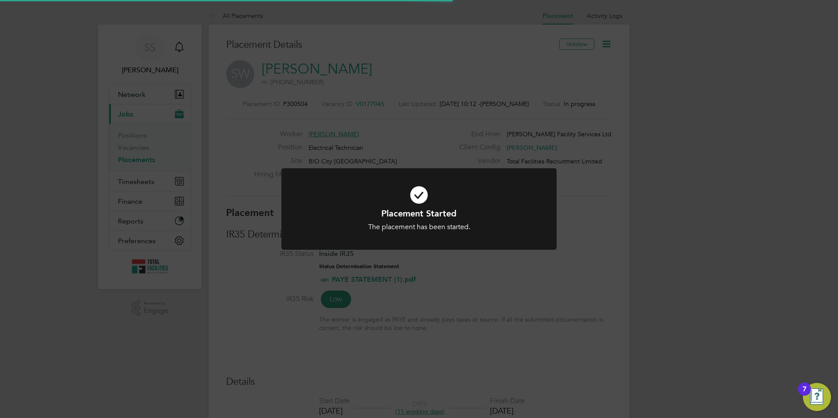
click at [436, 219] on h1 "Placement Started" at bounding box center [419, 213] width 228 height 11
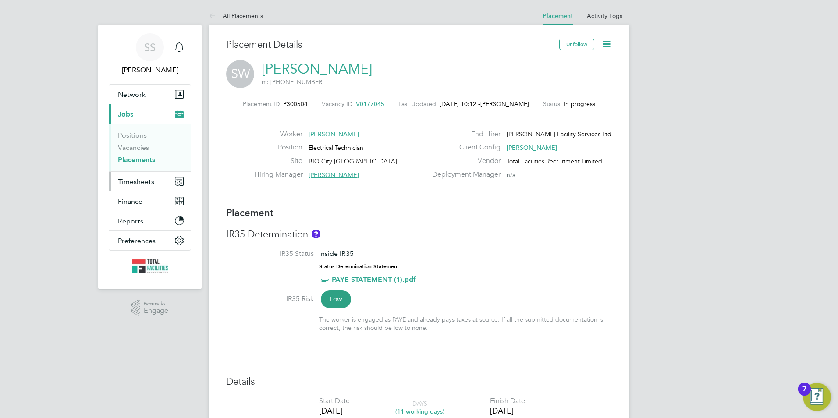
click at [139, 182] on span "Timesheets" at bounding box center [136, 181] width 36 height 8
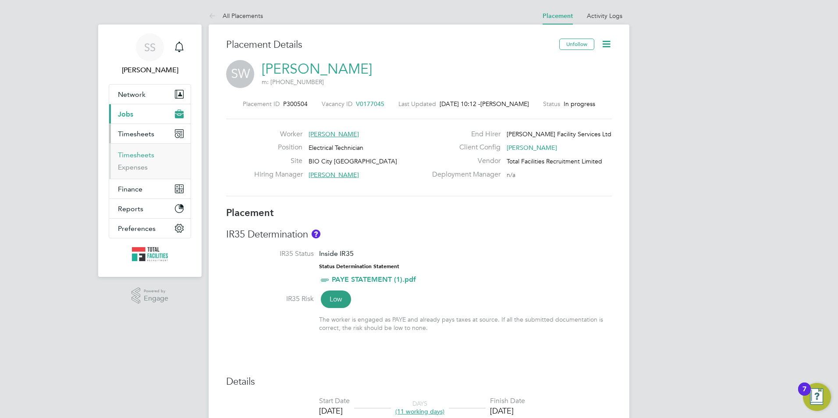
click at [138, 153] on link "Timesheets" at bounding box center [136, 155] width 36 height 8
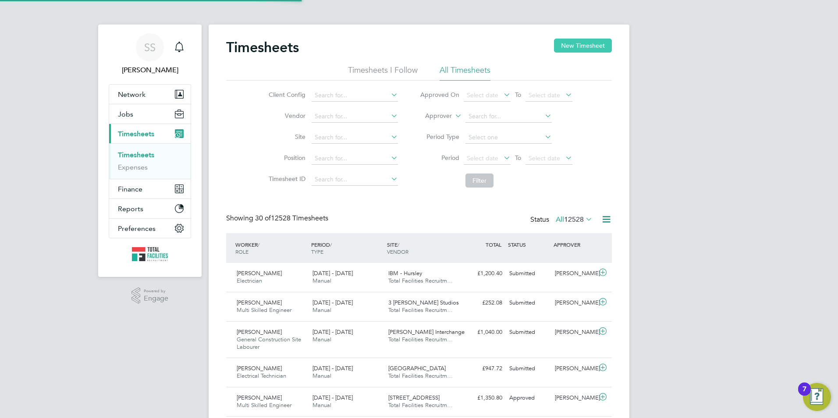
click at [589, 43] on button "New Timesheet" at bounding box center [583, 46] width 58 height 14
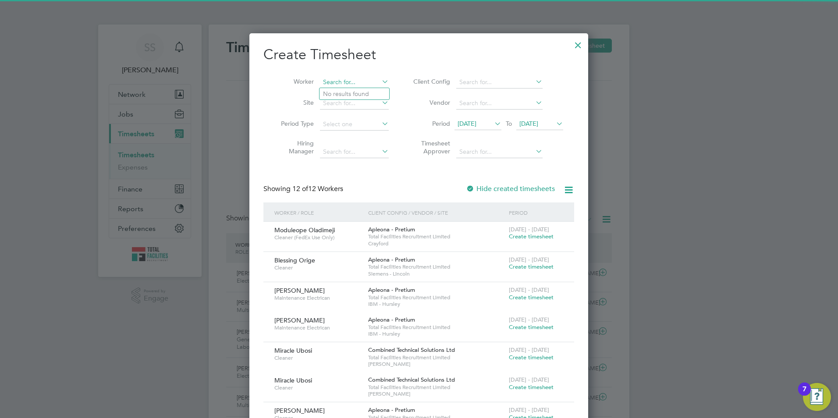
click at [335, 85] on input at bounding box center [354, 82] width 69 height 12
click at [327, 97] on b "[PERSON_NAME]" at bounding box center [348, 93] width 51 height 7
type input "[PERSON_NAME]"
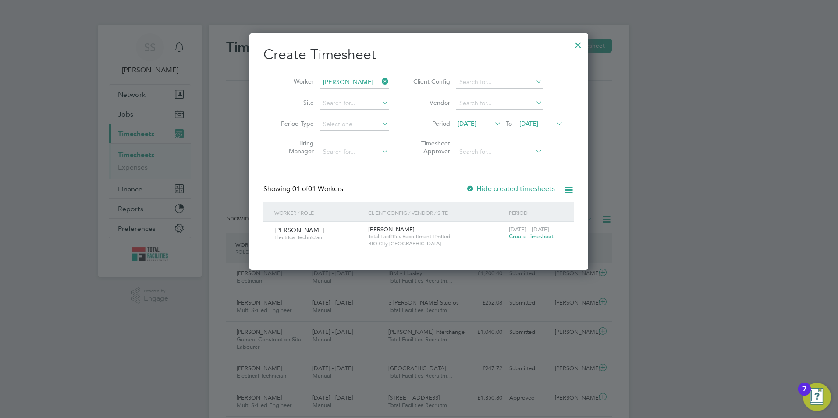
click at [527, 239] on span "Create timesheet" at bounding box center [531, 236] width 45 height 7
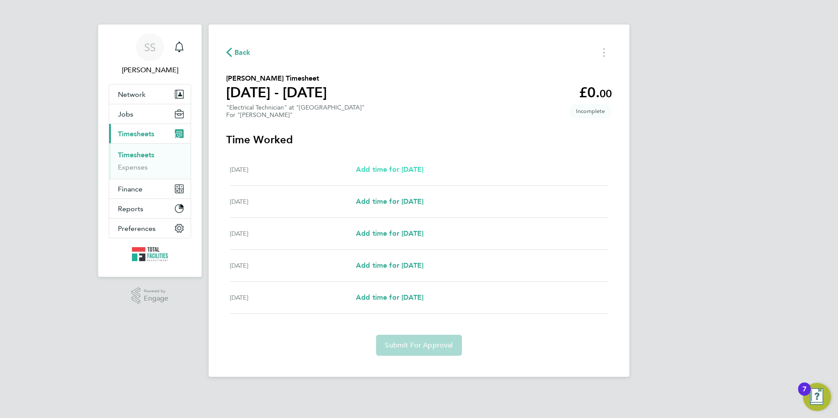
click at [406, 168] on span "Add time for [DATE]" at bounding box center [389, 169] width 67 height 8
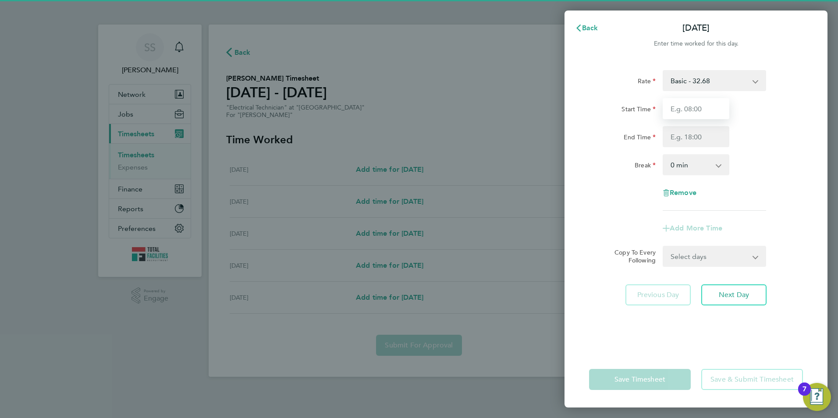
click at [692, 103] on input "Start Time" at bounding box center [695, 108] width 67 height 21
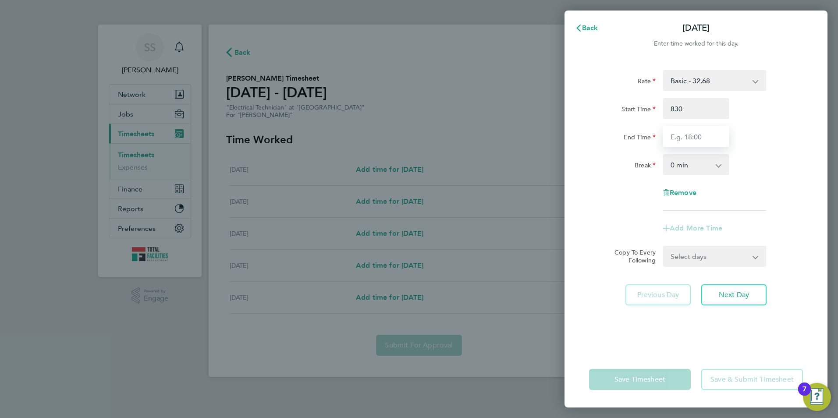
type input "08:30"
click at [679, 138] on input "End Time" at bounding box center [695, 136] width 67 height 21
type input "16:00"
click at [600, 151] on div "Rate Basic - 32.68 Start Time 08:30 End Time 16:00 Break 0 min 15 min 30 min 45…" at bounding box center [696, 140] width 214 height 141
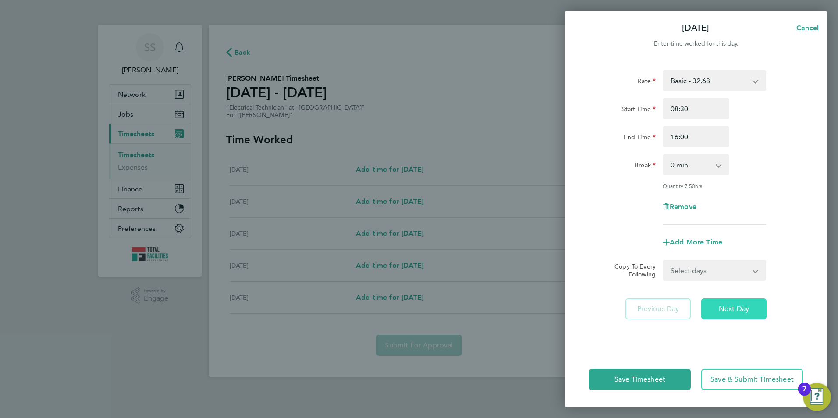
click at [728, 303] on button "Next Day" at bounding box center [733, 308] width 65 height 21
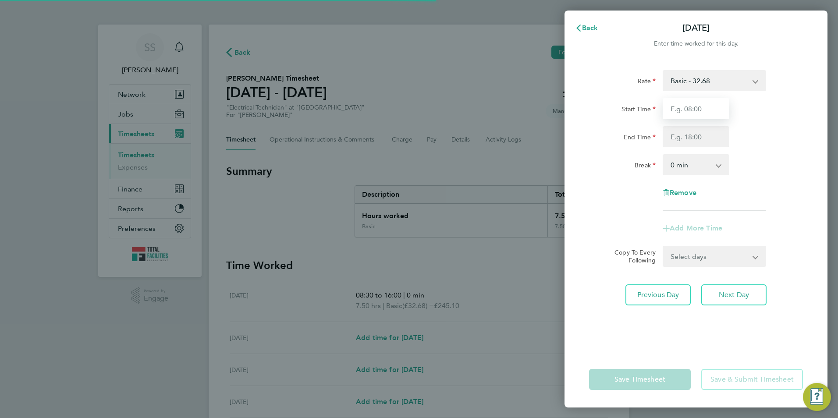
click at [680, 112] on input "Start Time" at bounding box center [695, 108] width 67 height 21
type input "07:30"
click at [671, 140] on input "End Time" at bounding box center [695, 136] width 67 height 21
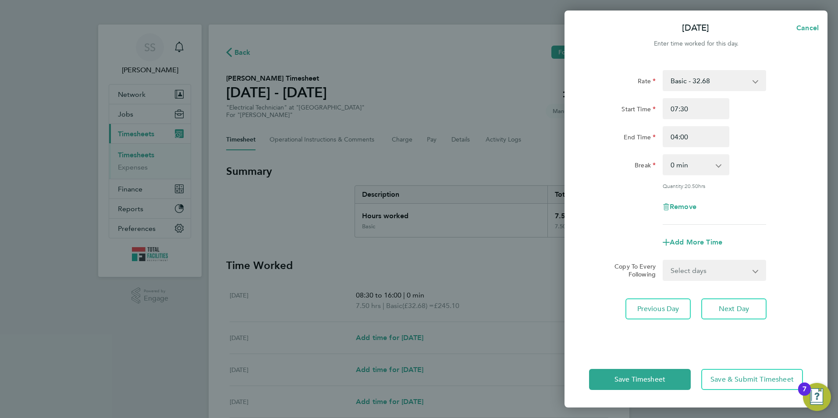
click at [609, 152] on div "Rate Basic - 32.68 Start Time 07:30 End Time 04:00 Break 0 min 15 min 30 min 45…" at bounding box center [696, 147] width 214 height 155
drag, startPoint x: 676, startPoint y: 133, endPoint x: 640, endPoint y: 132, distance: 36.4
click at [640, 132] on div "End Time 04:00" at bounding box center [695, 136] width 221 height 21
type input "16:00"
click at [632, 159] on div "Break" at bounding box center [622, 163] width 67 height 18
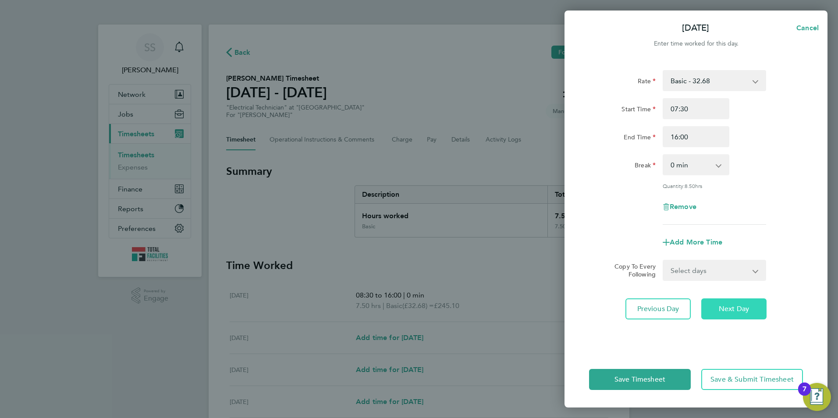
click at [724, 309] on span "Next Day" at bounding box center [734, 309] width 30 height 9
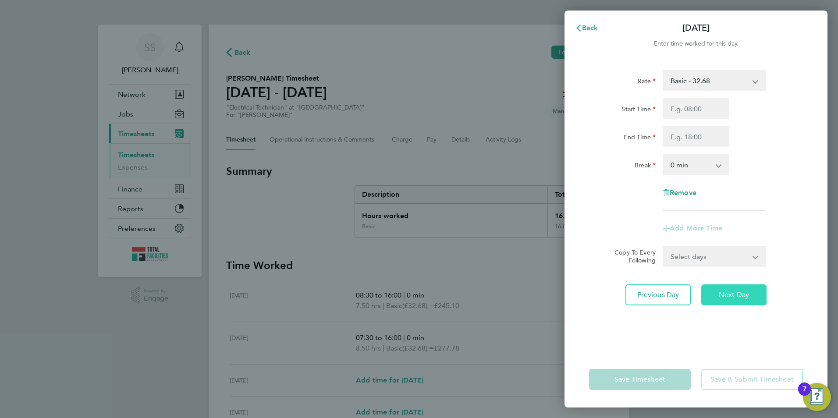
click at [734, 297] on span "Next Day" at bounding box center [734, 294] width 30 height 9
click at [736, 297] on span "Next Day" at bounding box center [734, 294] width 30 height 9
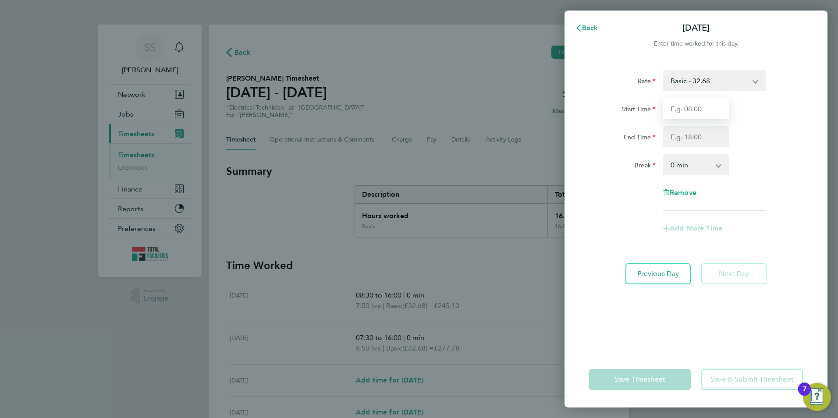
click at [684, 109] on input "Start Time" at bounding box center [695, 108] width 67 height 21
type input "08:30"
click at [673, 132] on input "End Time" at bounding box center [695, 136] width 67 height 21
click at [625, 145] on div "End Time" at bounding box center [622, 136] width 74 height 21
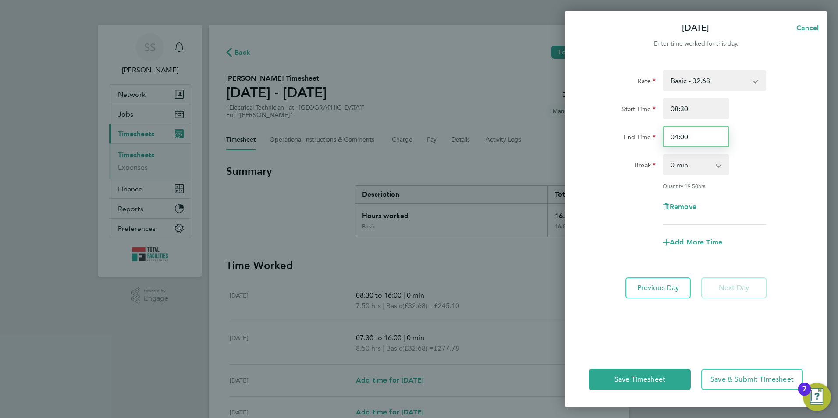
drag, startPoint x: 661, startPoint y: 133, endPoint x: 624, endPoint y: 133, distance: 36.8
click at [628, 134] on div "End Time 04:00" at bounding box center [695, 136] width 221 height 21
type input "16:00"
click at [614, 167] on div "Break" at bounding box center [622, 163] width 67 height 18
drag, startPoint x: 637, startPoint y: 378, endPoint x: 645, endPoint y: 375, distance: 8.3
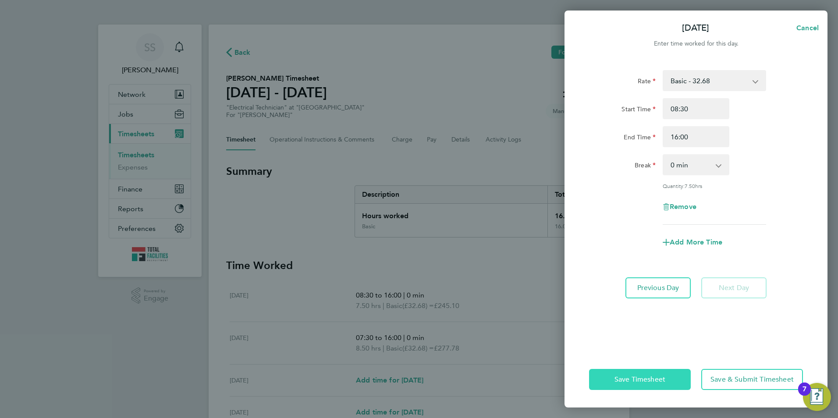
click at [640, 376] on span "Save Timesheet" at bounding box center [639, 379] width 51 height 9
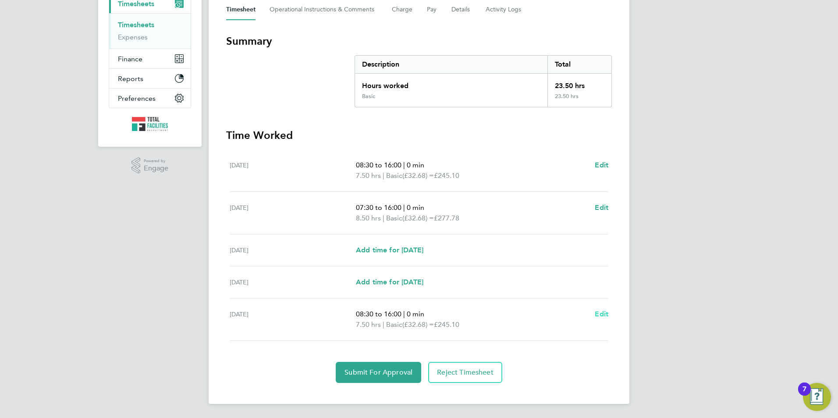
click at [604, 313] on span "Edit" at bounding box center [602, 314] width 14 height 8
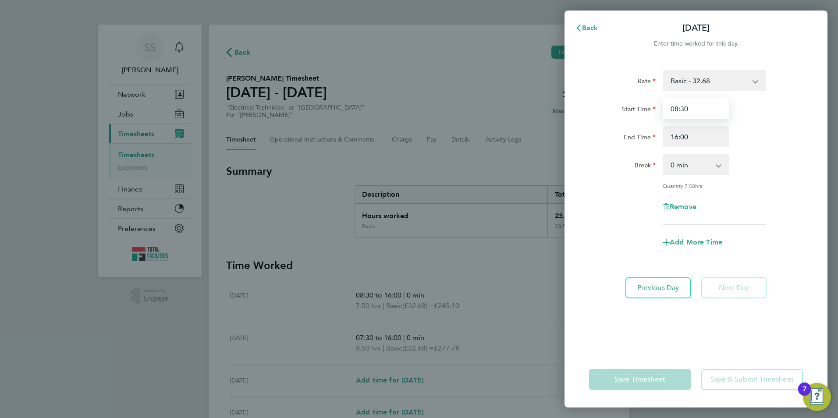
drag, startPoint x: 691, startPoint y: 104, endPoint x: 570, endPoint y: 102, distance: 120.5
click at [570, 102] on div "Rate Basic - 32.68 Start Time 08:30 End Time 16:00 Break 0 min 15 min 30 min 45…" at bounding box center [695, 206] width 263 height 292
type input "08:00"
click at [584, 164] on div "Rate Basic - 32.68 Start Time 08:00 End Time 16:00 Break 0 min 15 min 30 min 45…" at bounding box center [695, 206] width 263 height 292
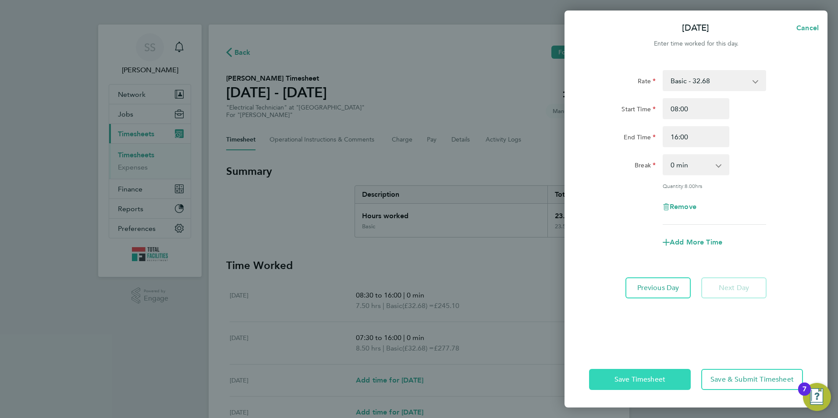
click at [632, 376] on span "Save Timesheet" at bounding box center [639, 379] width 51 height 9
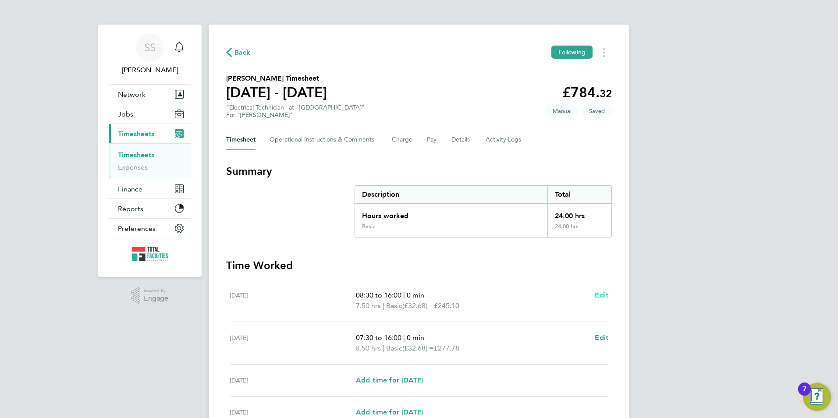
click at [602, 292] on span "Edit" at bounding box center [602, 295] width 14 height 8
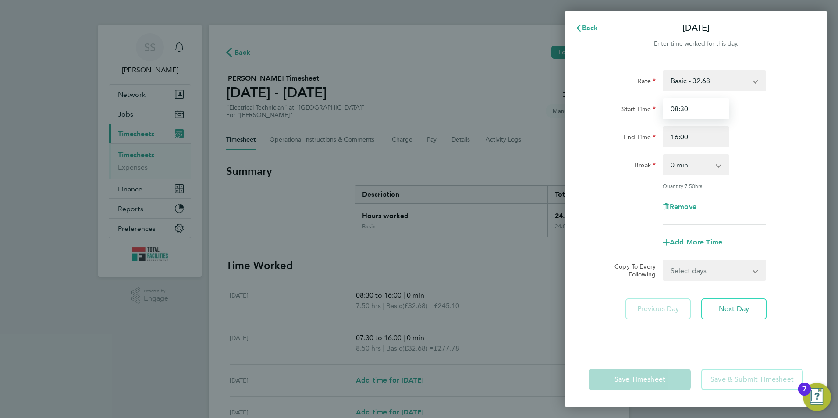
click at [686, 107] on input "08:30" at bounding box center [695, 108] width 67 height 21
click at [607, 101] on div "Start Time 08:30" at bounding box center [695, 108] width 221 height 21
type input "08:00"
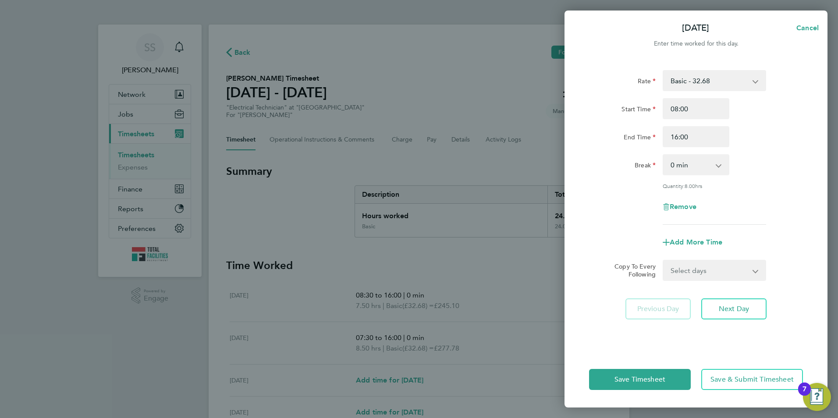
click at [593, 147] on div "End Time" at bounding box center [622, 136] width 74 height 21
click at [644, 377] on span "Save Timesheet" at bounding box center [639, 379] width 51 height 9
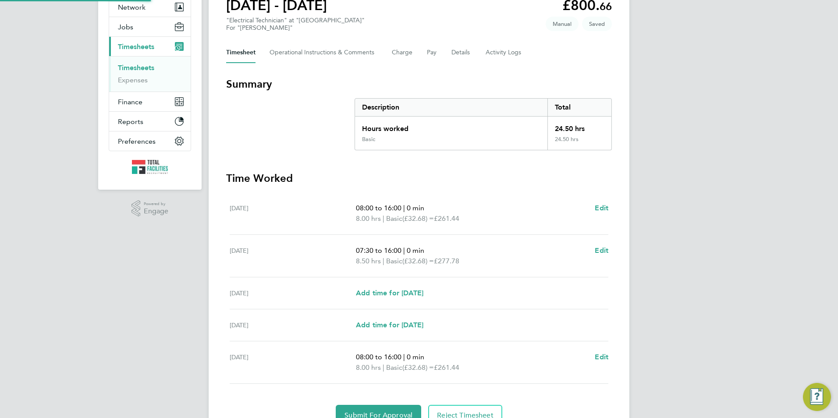
scroll to position [130, 0]
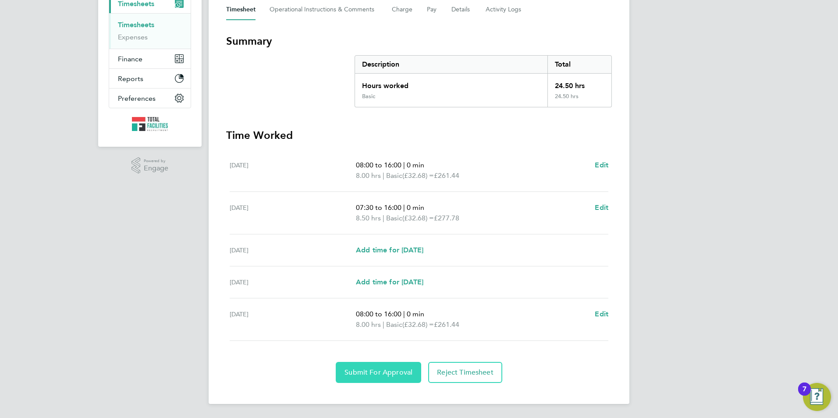
click at [368, 371] on span "Submit For Approval" at bounding box center [378, 372] width 68 height 9
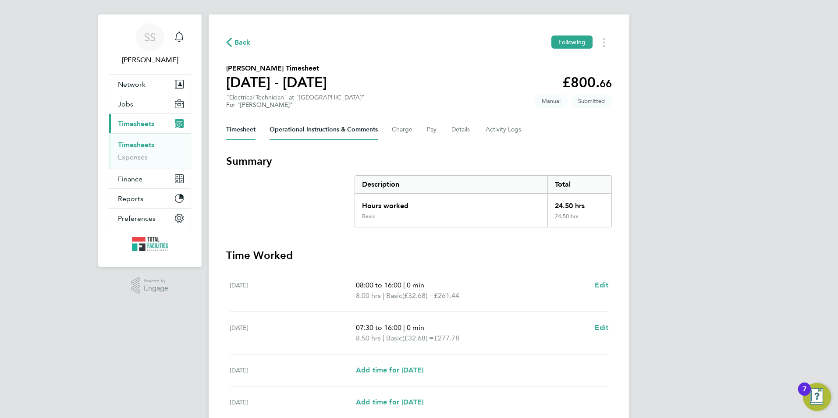
scroll to position [0, 0]
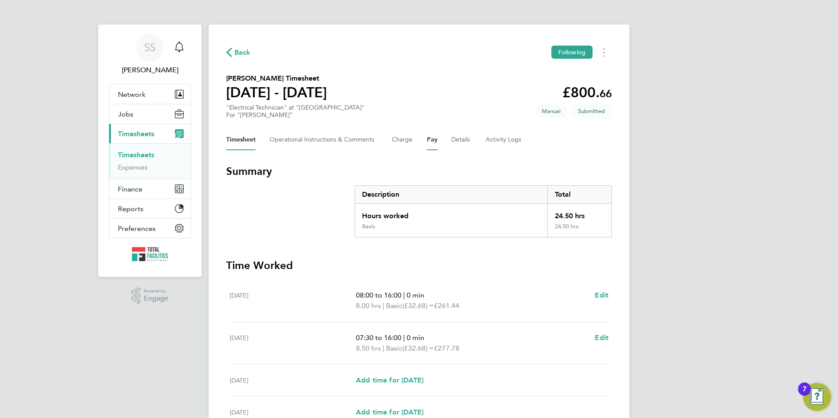
click at [429, 140] on button "Pay" at bounding box center [432, 139] width 11 height 21
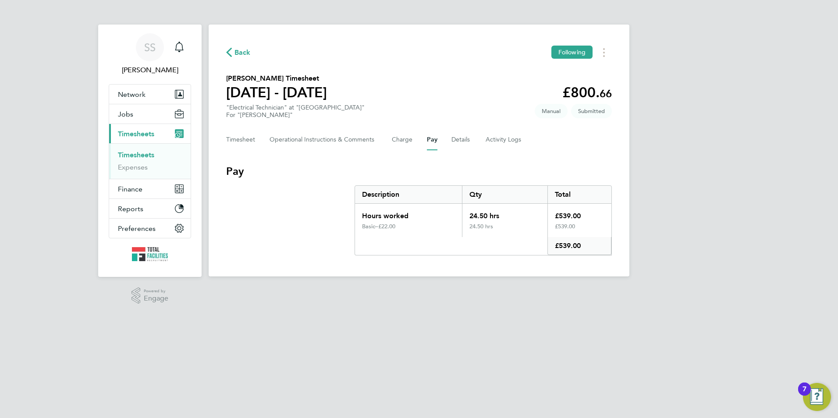
click at [450, 139] on div "Timesheet Operational Instructions & Comments Charge Pay Details Activity Logs" at bounding box center [419, 139] width 386 height 21
click at [457, 140] on button "Details" at bounding box center [461, 139] width 20 height 21
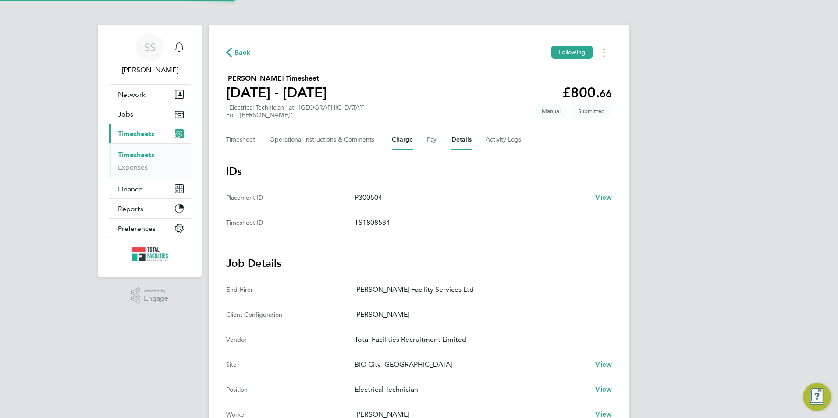
click at [405, 139] on button "Charge" at bounding box center [402, 139] width 21 height 21
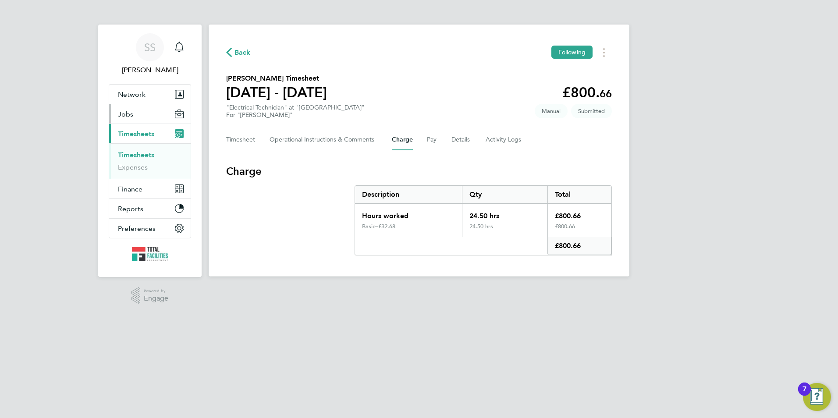
click at [131, 105] on button "Jobs" at bounding box center [149, 113] width 81 height 19
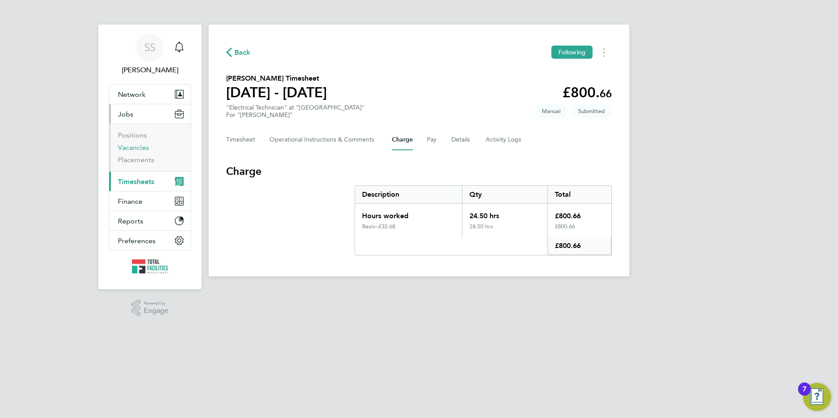
click at [135, 147] on link "Vacancies" at bounding box center [133, 147] width 31 height 8
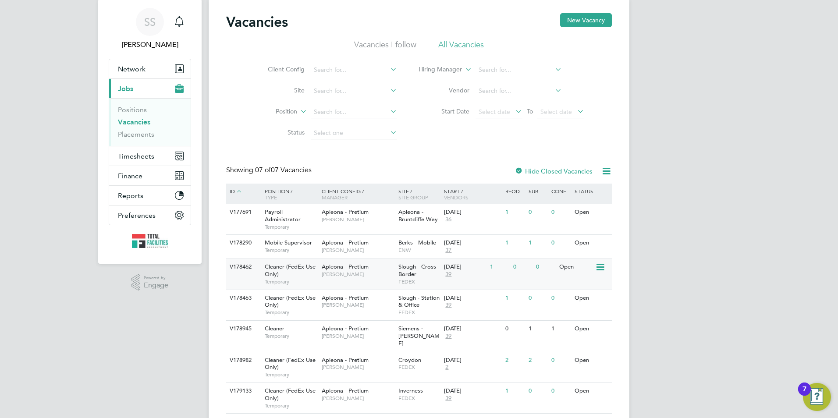
scroll to position [45, 0]
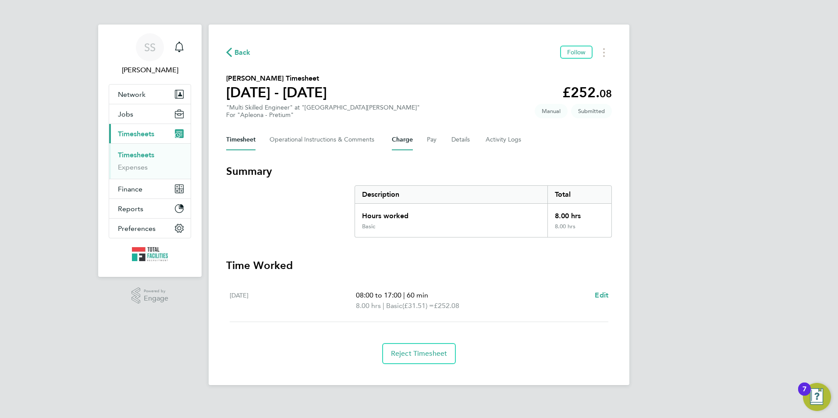
click at [411, 145] on button "Charge" at bounding box center [402, 139] width 21 height 21
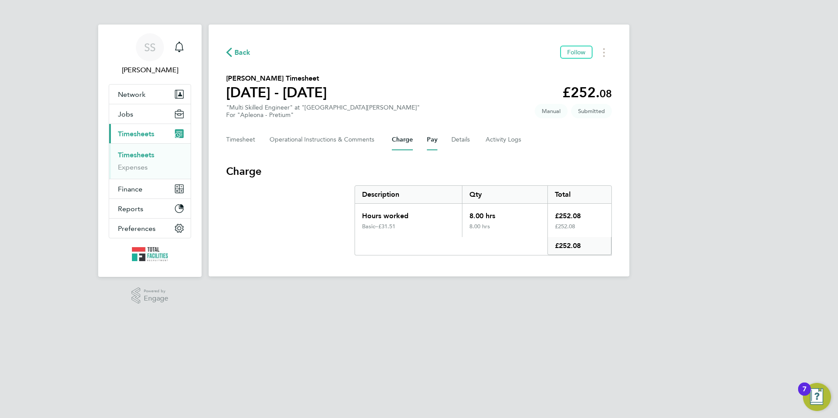
click at [436, 145] on button "Pay" at bounding box center [432, 139] width 11 height 21
click at [404, 142] on button "Charge" at bounding box center [402, 139] width 21 height 21
click at [241, 142] on button "Timesheet" at bounding box center [240, 139] width 29 height 21
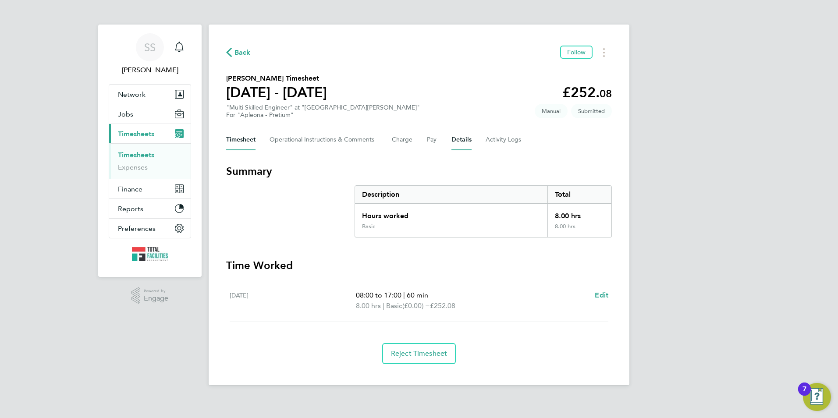
click at [458, 144] on button "Details" at bounding box center [461, 139] width 20 height 21
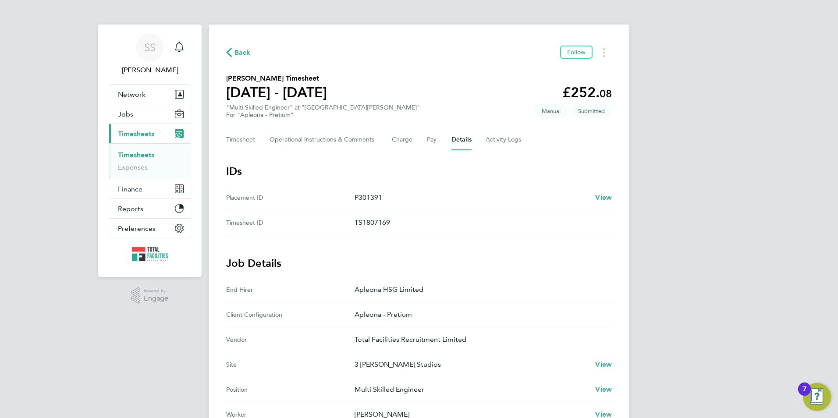
click at [239, 52] on span "Back" at bounding box center [242, 52] width 16 height 11
